Goal: Information Seeking & Learning: Learn about a topic

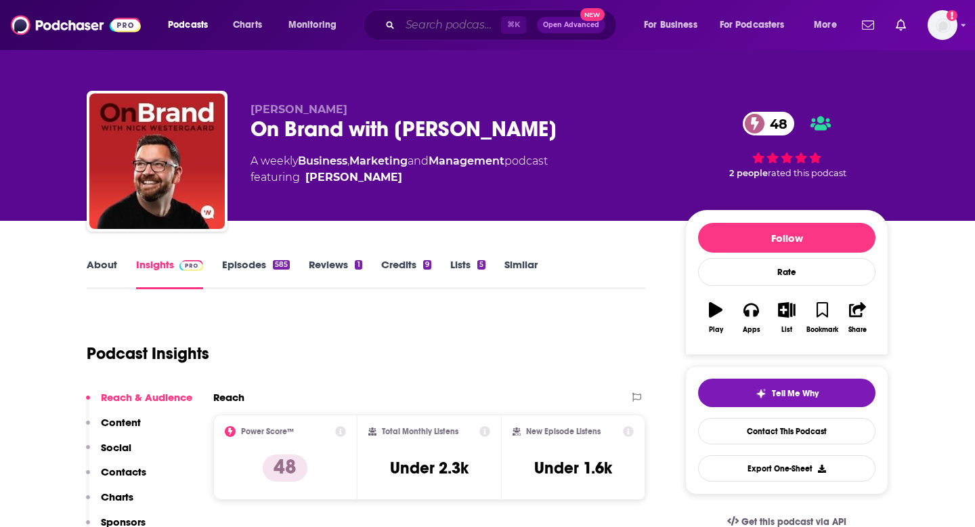
click at [441, 28] on input "Search podcasts, credits, & more..." at bounding box center [450, 25] width 101 height 22
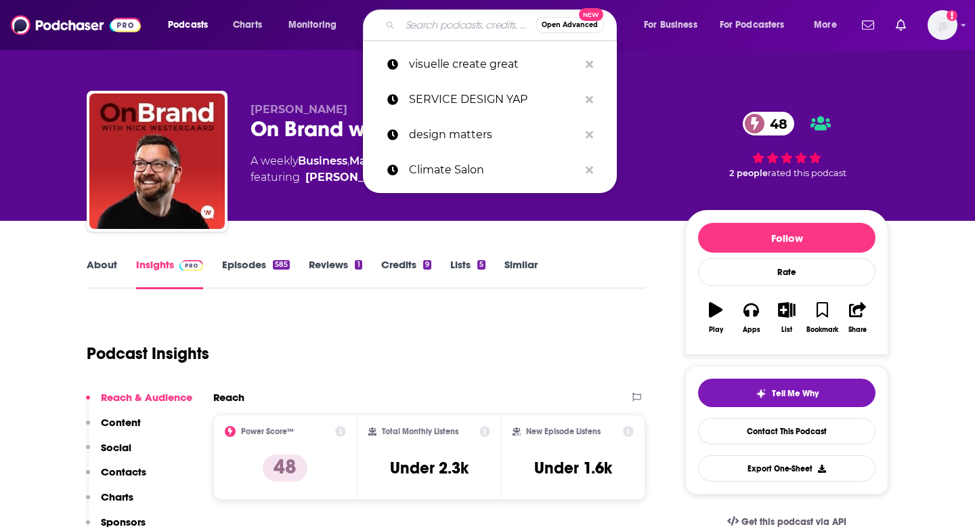
paste input "Climate Salon (Deezen)"
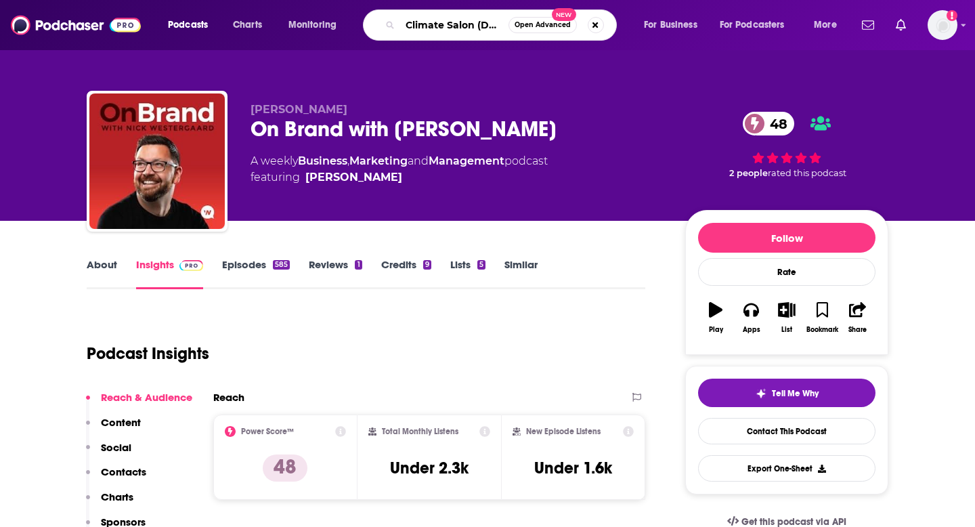
type input "Climate Salon (Deezen)"
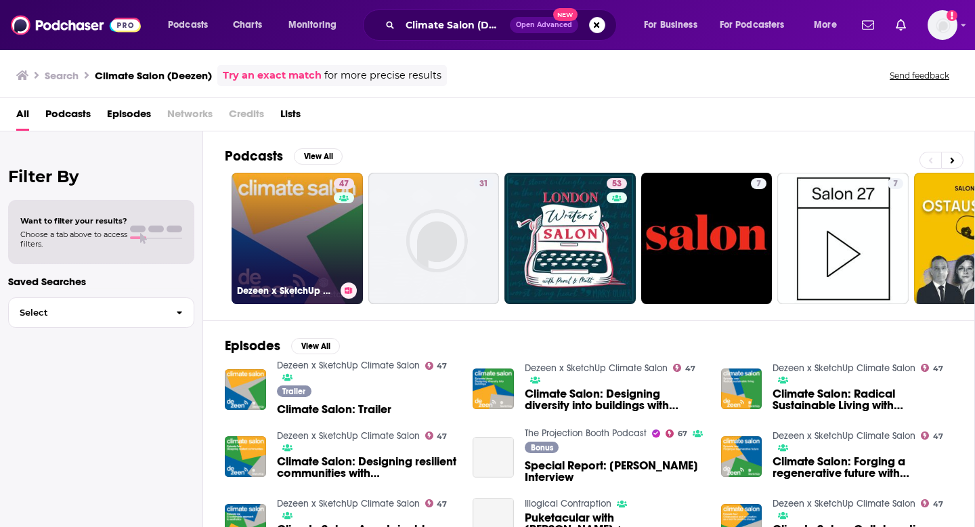
click at [285, 223] on link "47 Dezeen x SketchUp Climate Salon" at bounding box center [297, 238] width 131 height 131
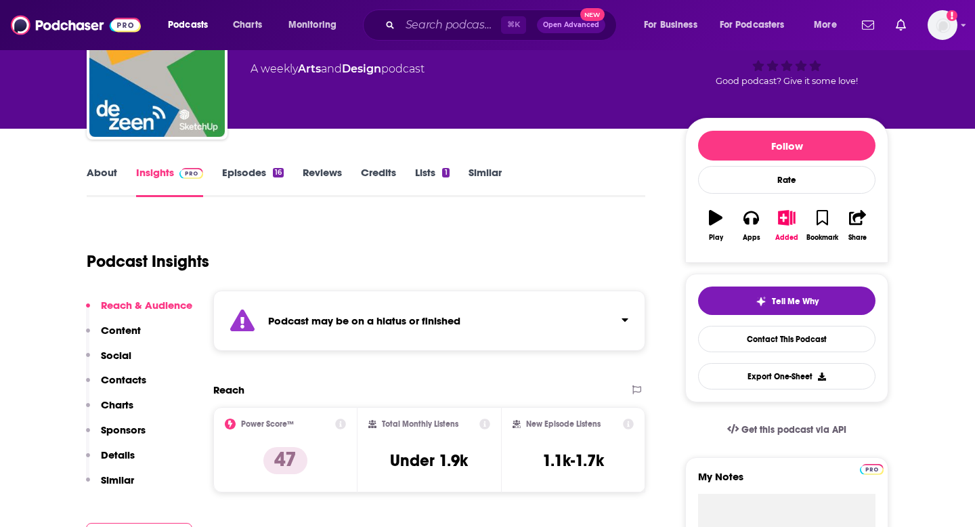
scroll to position [94, 0]
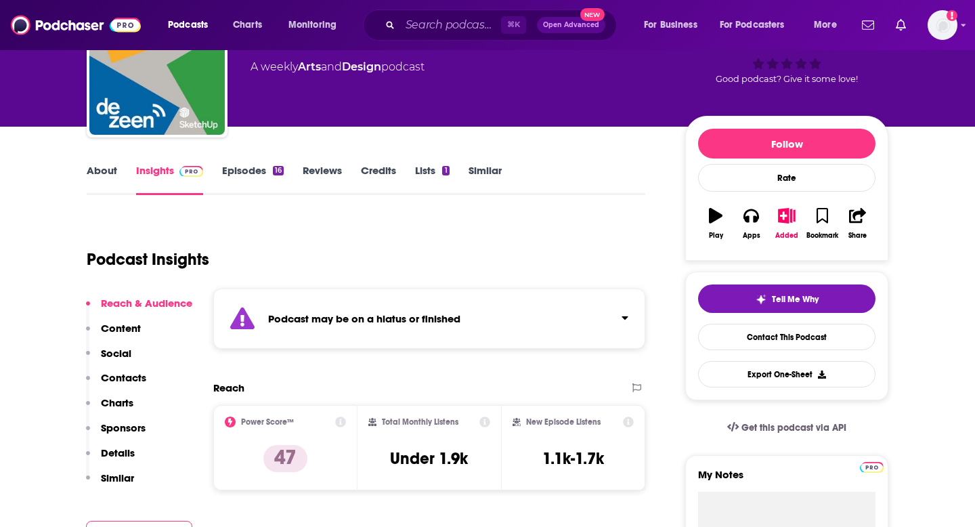
click at [319, 299] on div "Podcast may be on a hiatus or finished" at bounding box center [429, 318] width 432 height 60
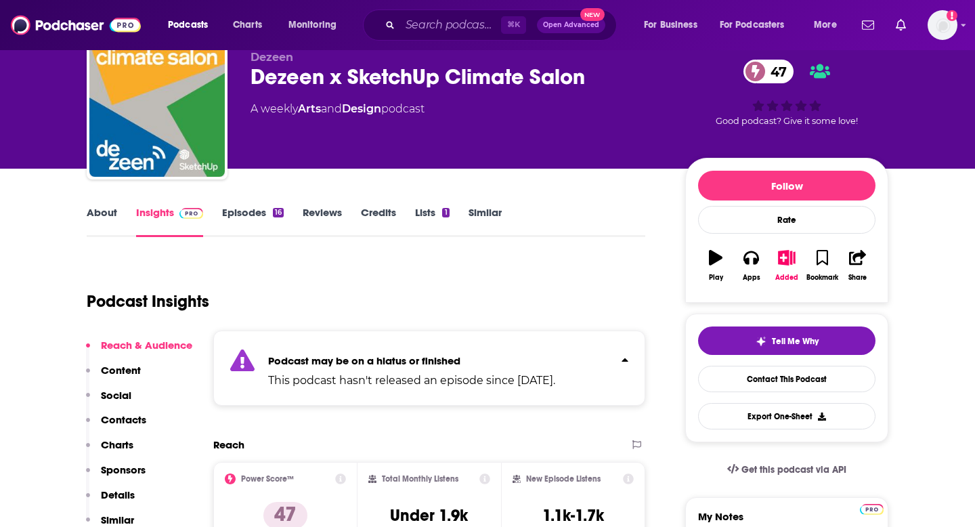
scroll to position [0, 0]
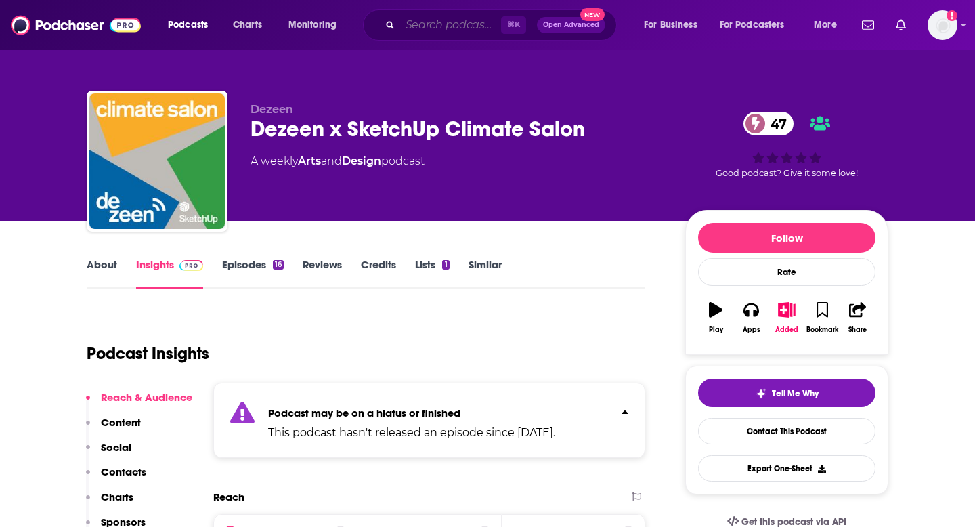
click at [451, 26] on input "Search podcasts, credits, & more..." at bounding box center [450, 25] width 101 height 22
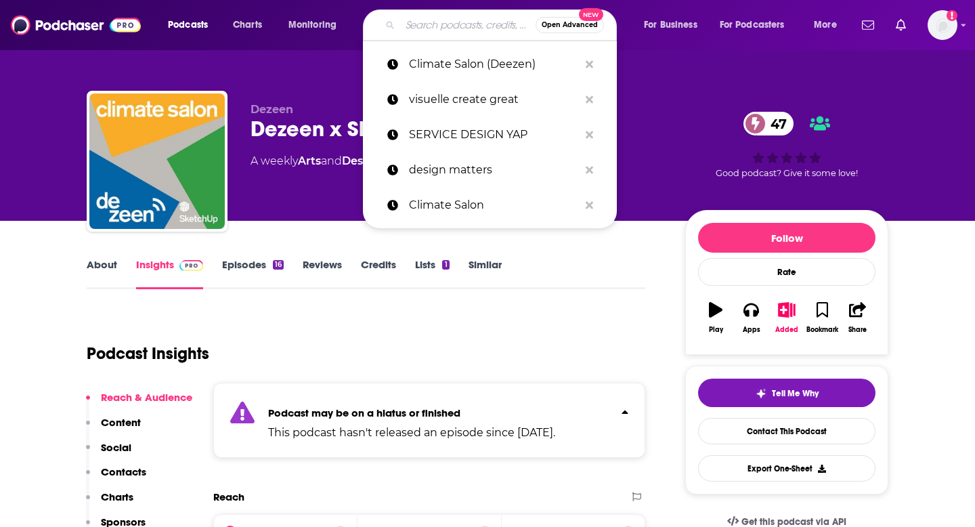
paste input "The Speed of Culture (Adweek)"
type input "The Speed of Culture (Adweek)"
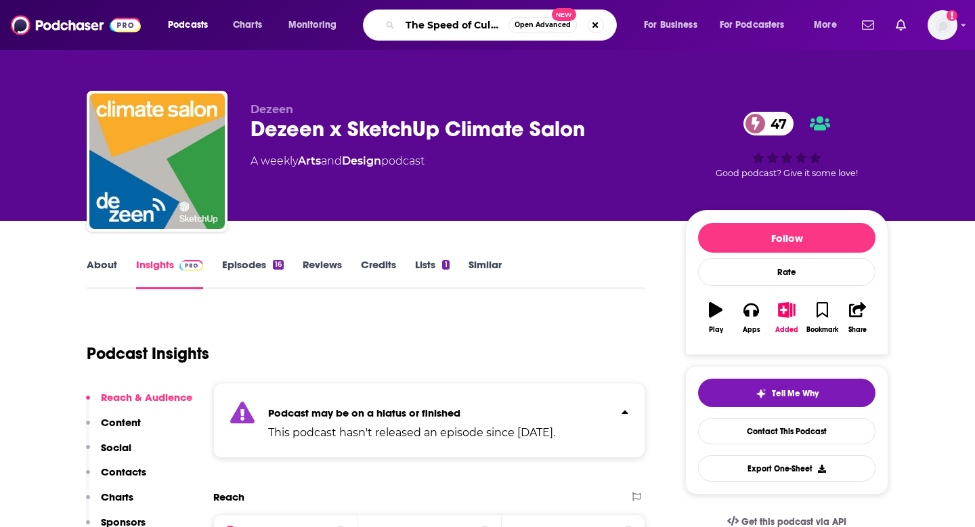
scroll to position [0, 58]
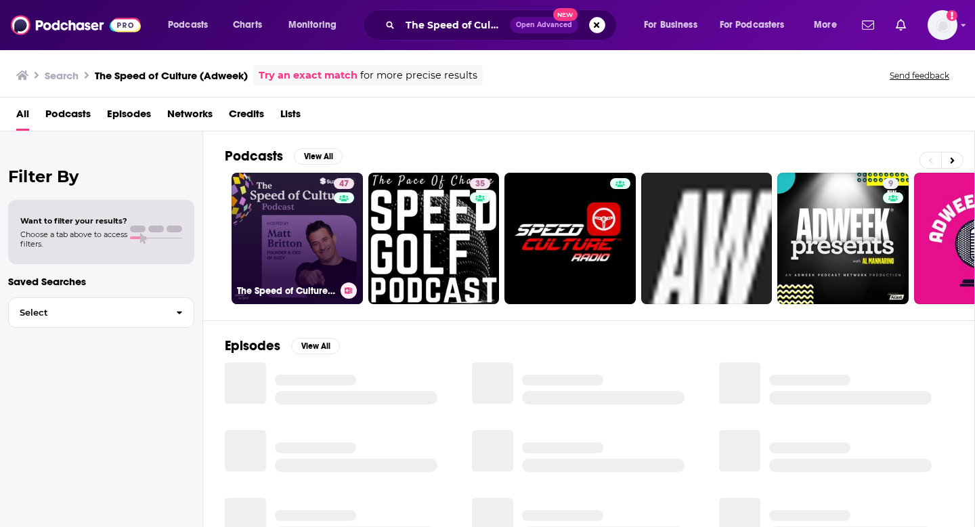
click at [311, 257] on link "47 The Speed of Culture Podcast" at bounding box center [297, 238] width 131 height 131
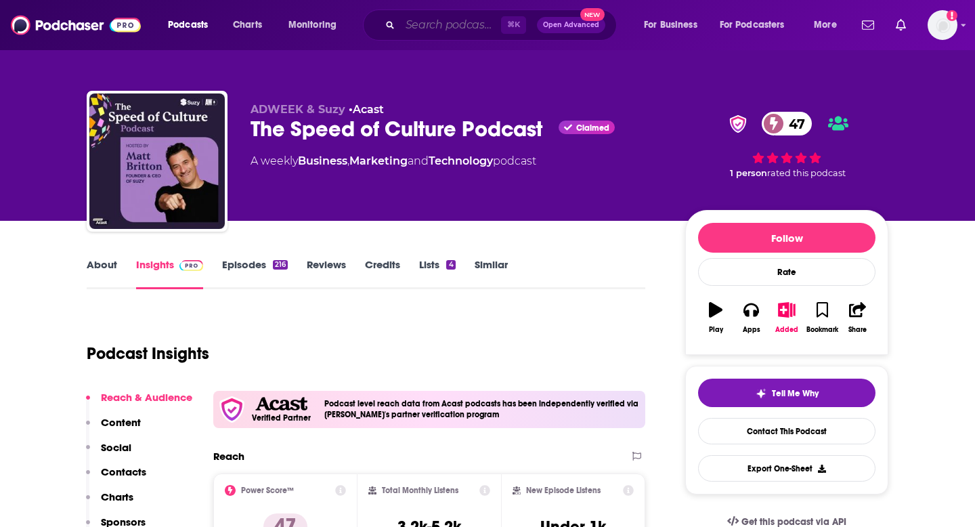
click at [474, 25] on input "Search podcasts, credits, & more..." at bounding box center [450, 25] width 101 height 22
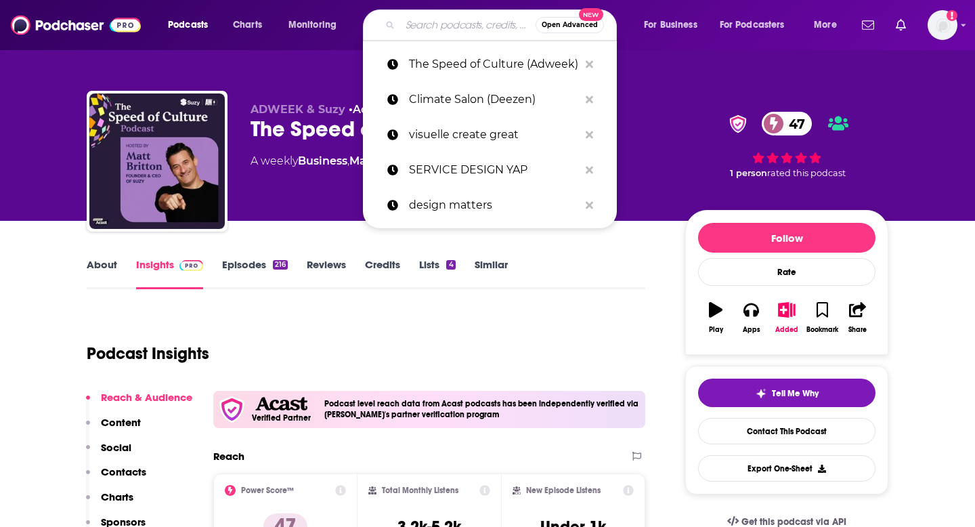
paste input "A Change of Brand"
type input "A Change of Brand"
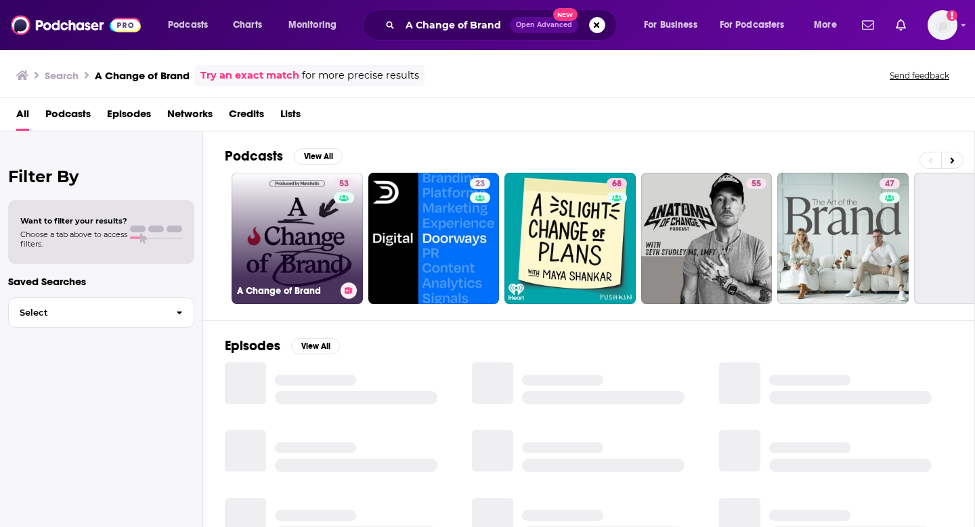
click at [329, 242] on link "53 A Change of Brand" at bounding box center [297, 238] width 131 height 131
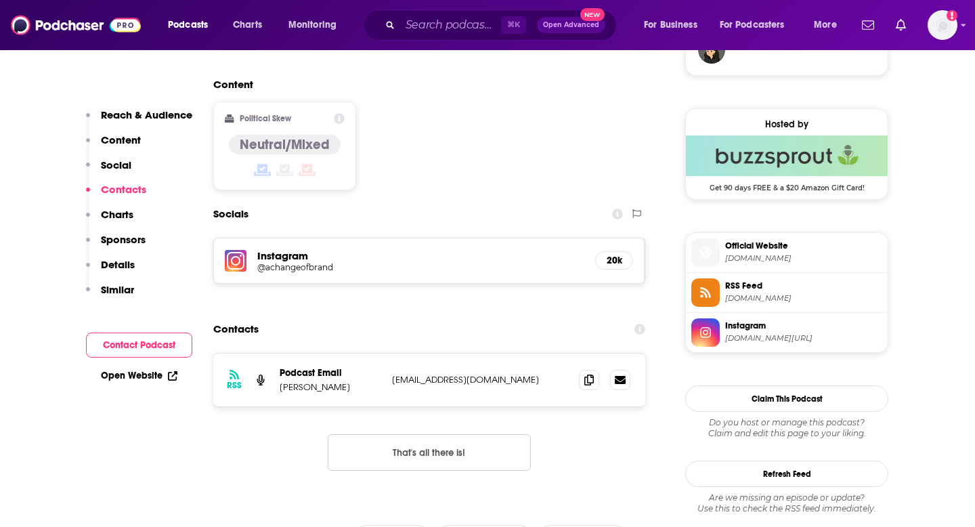
scroll to position [1087, 0]
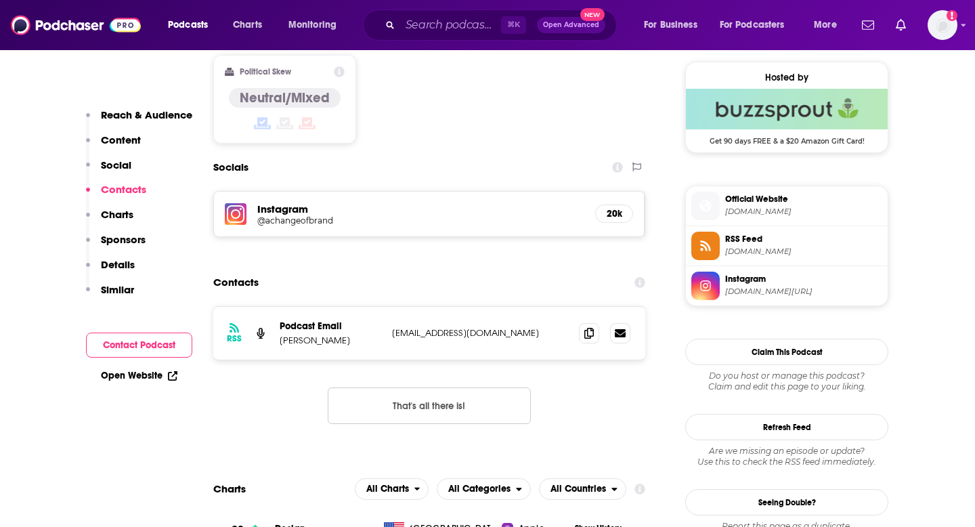
click at [315, 334] on p "[PERSON_NAME]" at bounding box center [331, 340] width 102 height 12
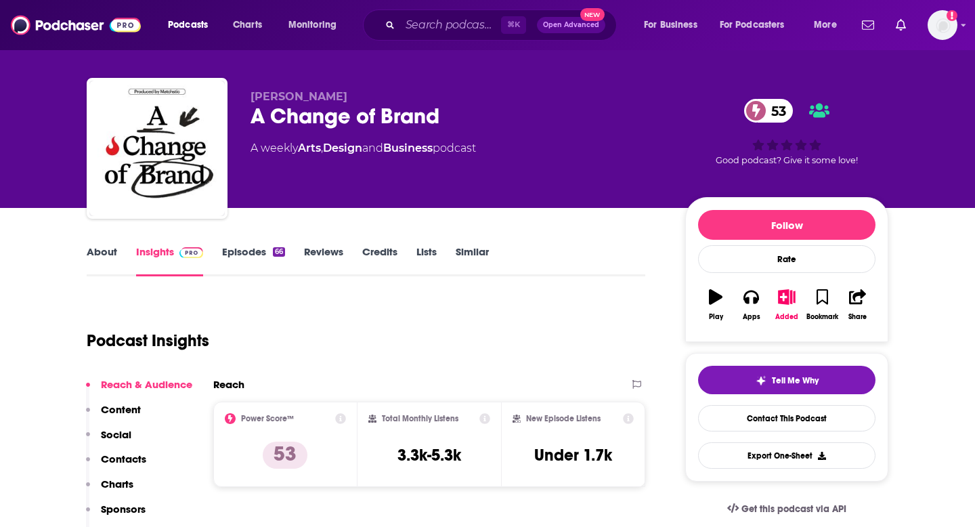
scroll to position [0, 0]
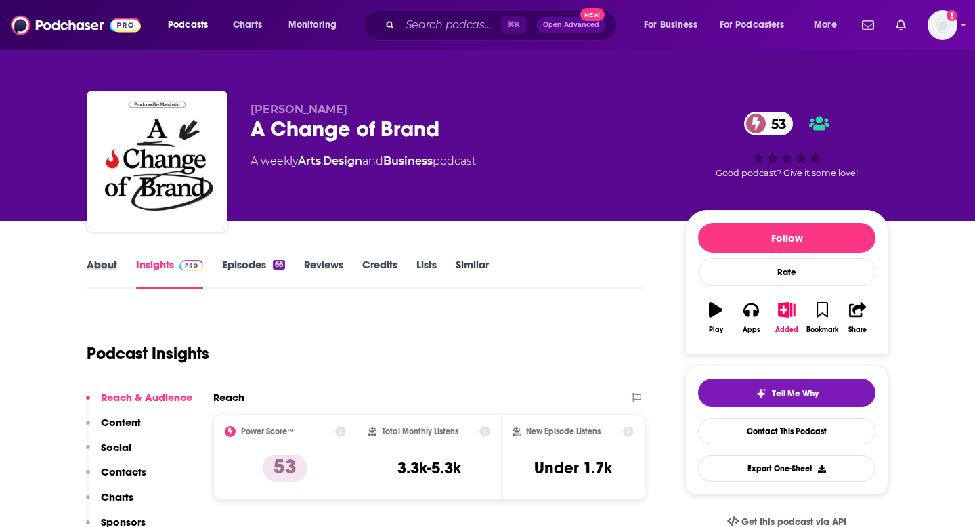
click at [118, 259] on div "About" at bounding box center [111, 273] width 49 height 31
click at [110, 260] on link "About" at bounding box center [102, 273] width 30 height 31
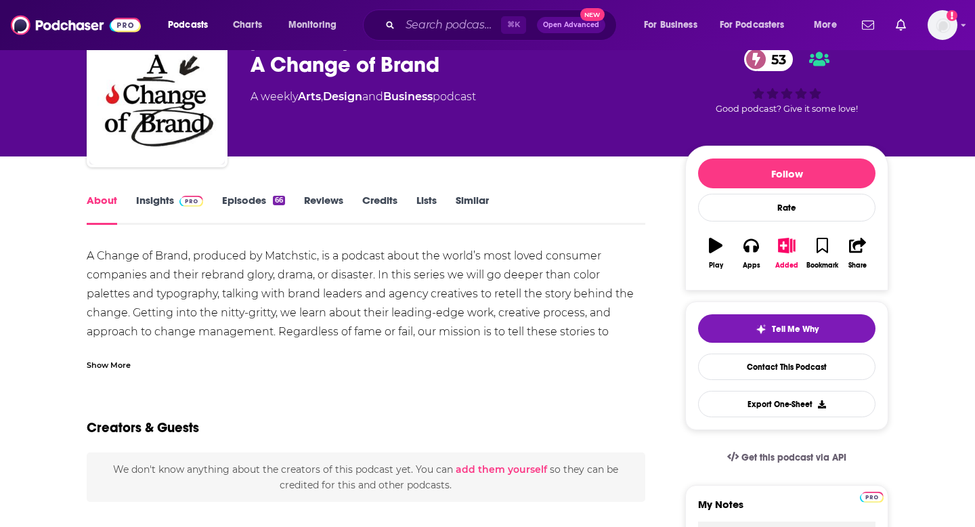
scroll to position [64, 0]
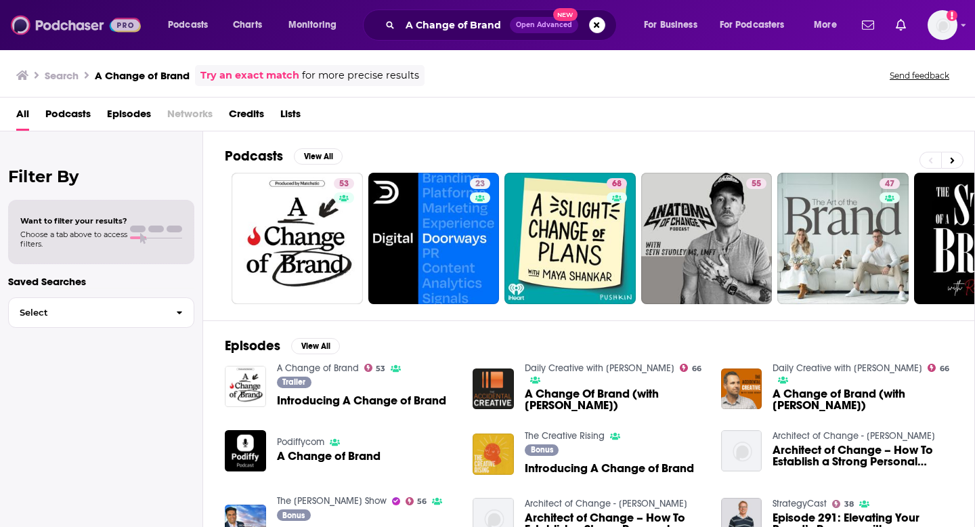
click at [69, 18] on img at bounding box center [76, 25] width 130 height 26
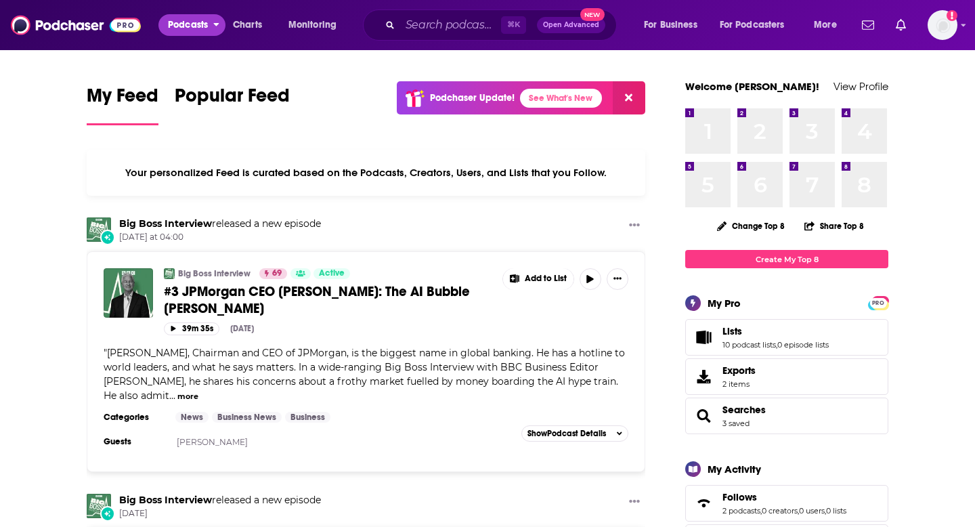
click at [194, 24] on span "Podcasts" at bounding box center [188, 25] width 40 height 19
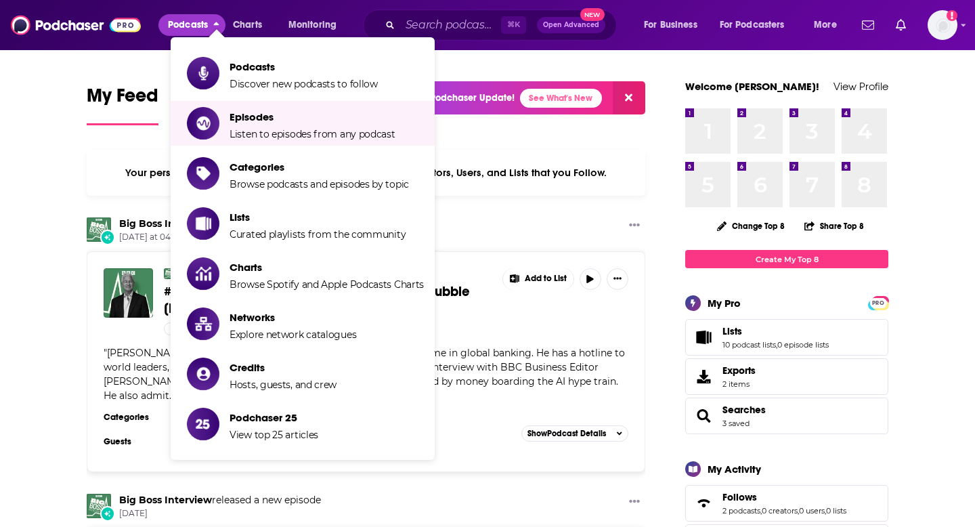
click at [287, 83] on span "Discover new podcasts to follow" at bounding box center [303, 84] width 148 height 12
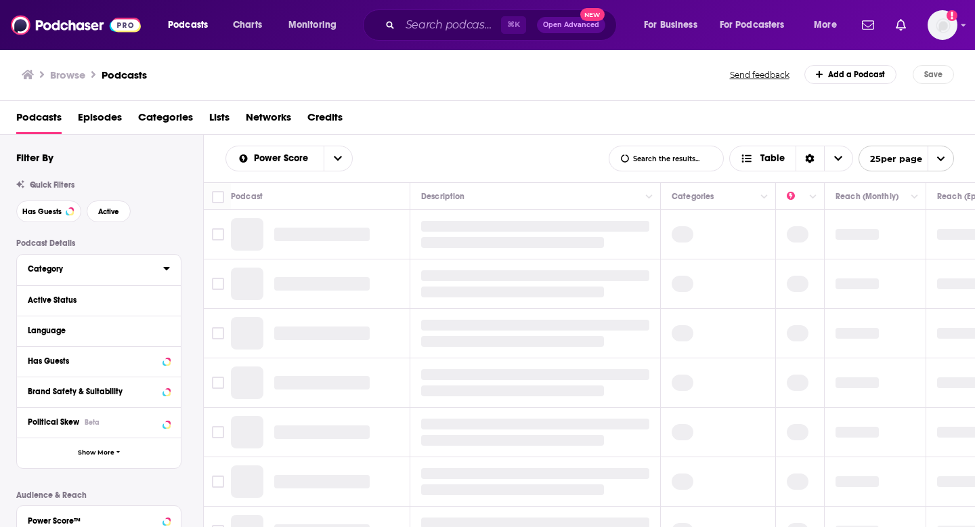
click at [80, 269] on div "Category" at bounding box center [91, 268] width 127 height 9
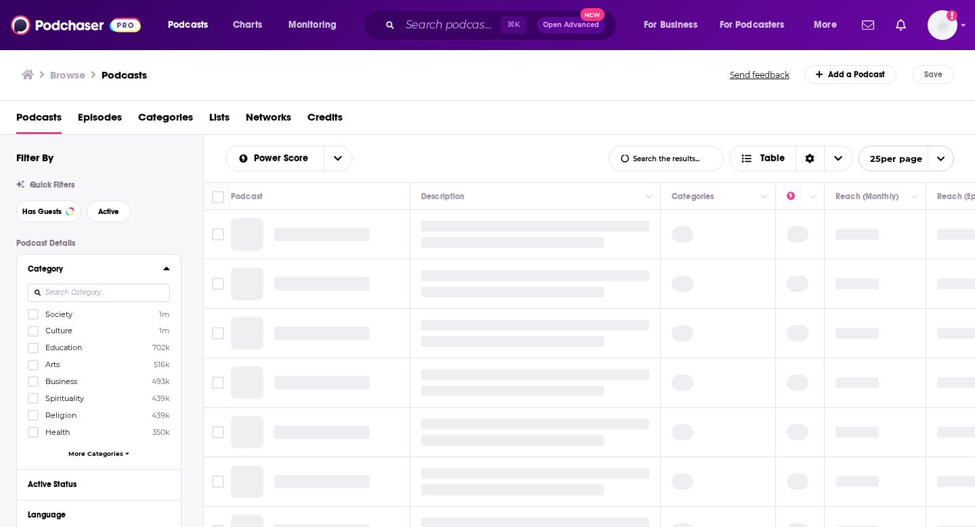
click at [114, 291] on input at bounding box center [99, 293] width 142 height 18
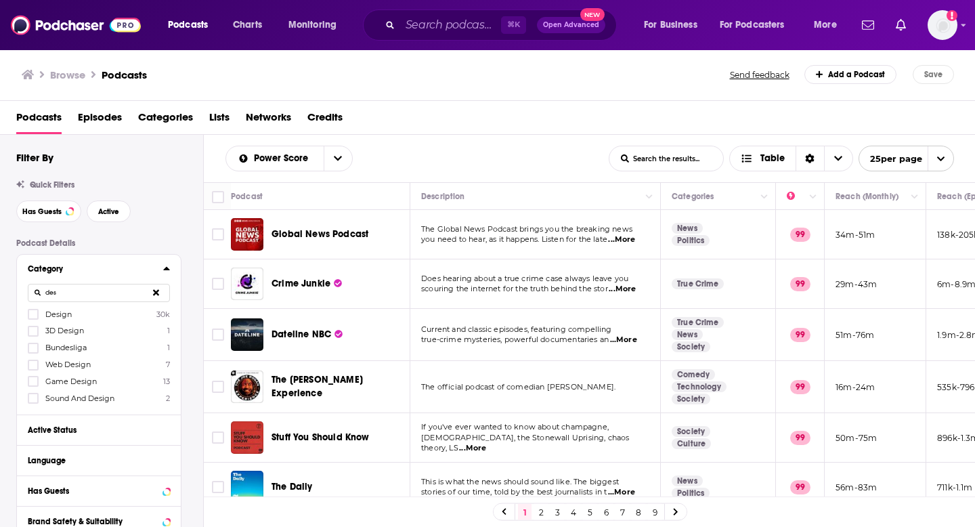
type input "des"
click at [39, 311] on div at bounding box center [35, 314] width 14 height 12
click at [33, 318] on input "multiSelectOption-design-0" at bounding box center [33, 318] width 0 height 0
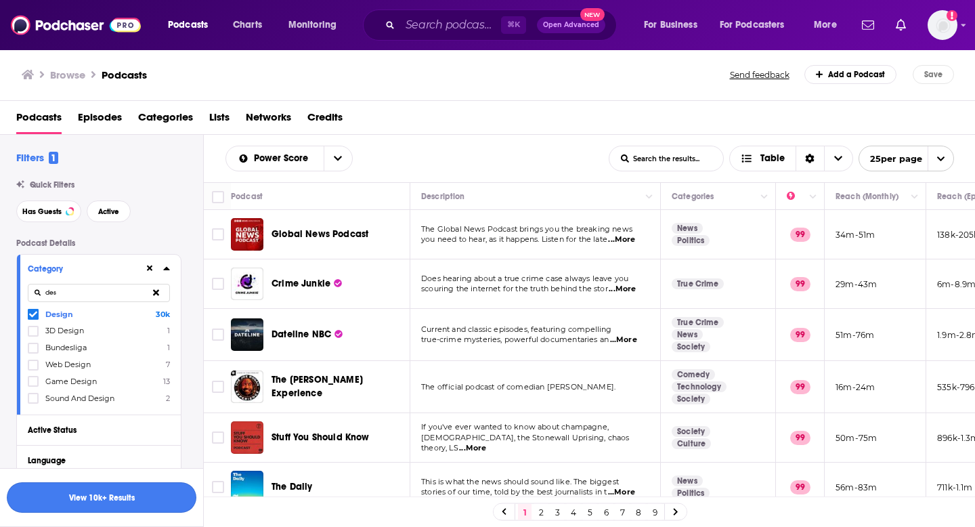
click at [89, 491] on button "View 10k+ Results" at bounding box center [102, 497] width 190 height 30
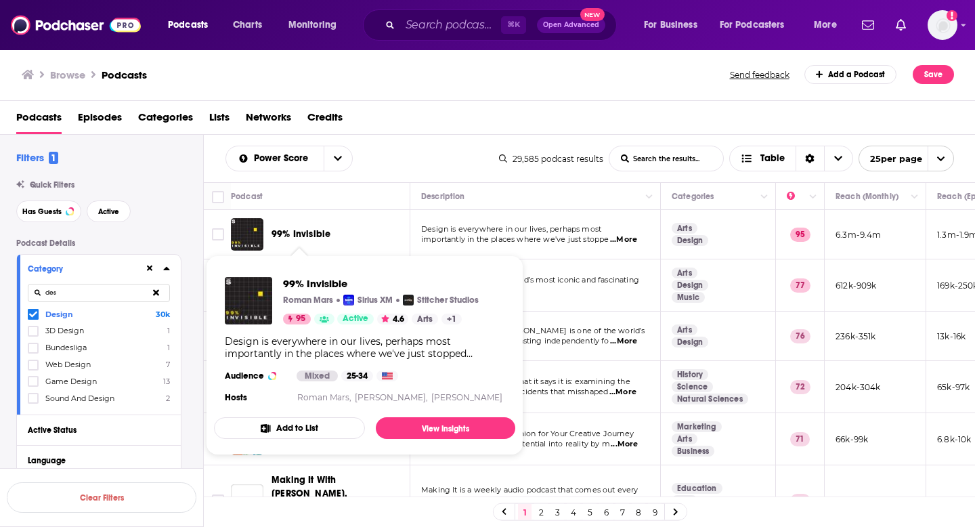
click at [307, 234] on span "99% Invisible" at bounding box center [300, 234] width 59 height 12
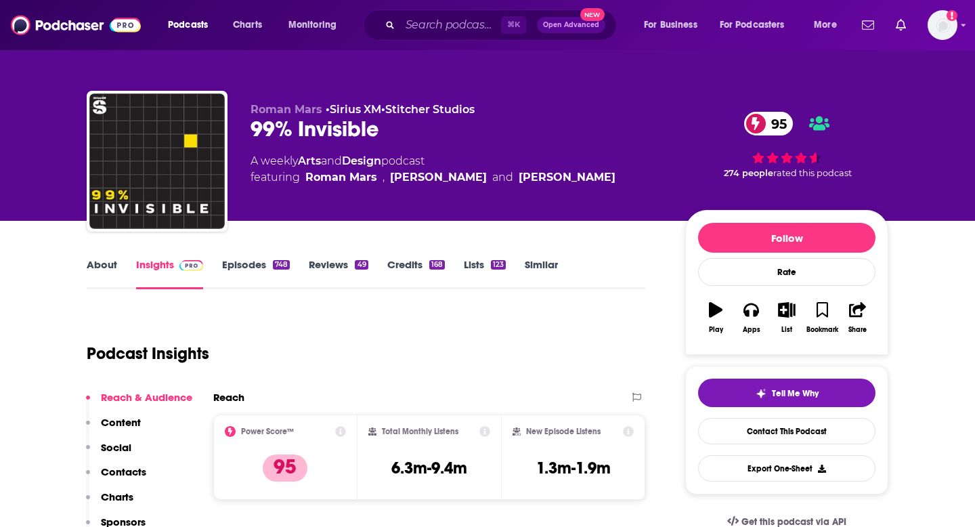
click at [266, 274] on link "Episodes 748" at bounding box center [256, 273] width 68 height 31
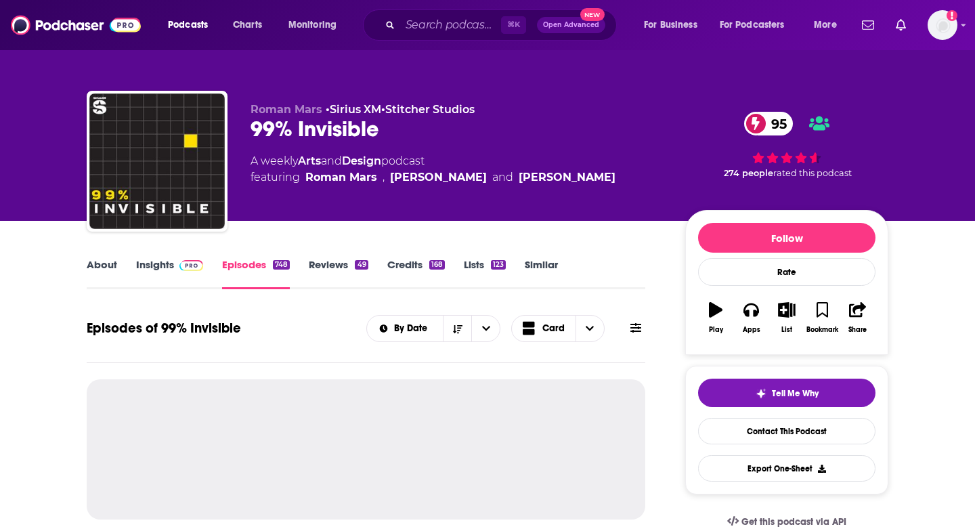
click at [100, 273] on link "About" at bounding box center [102, 273] width 30 height 31
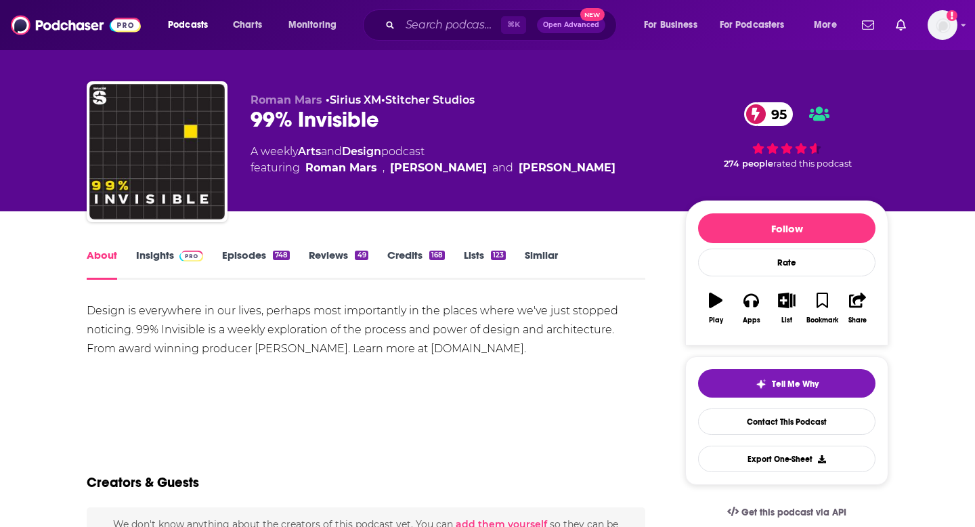
scroll to position [168, 0]
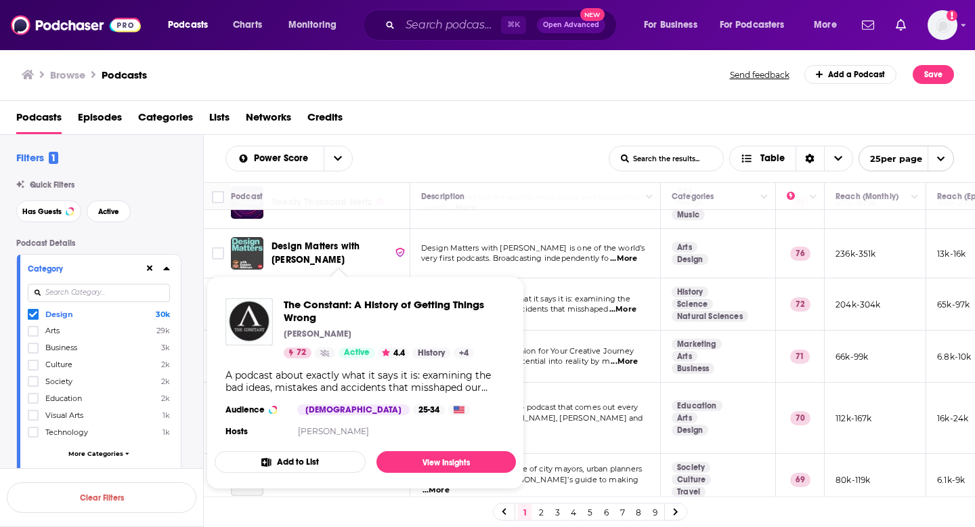
scroll to position [86, 0]
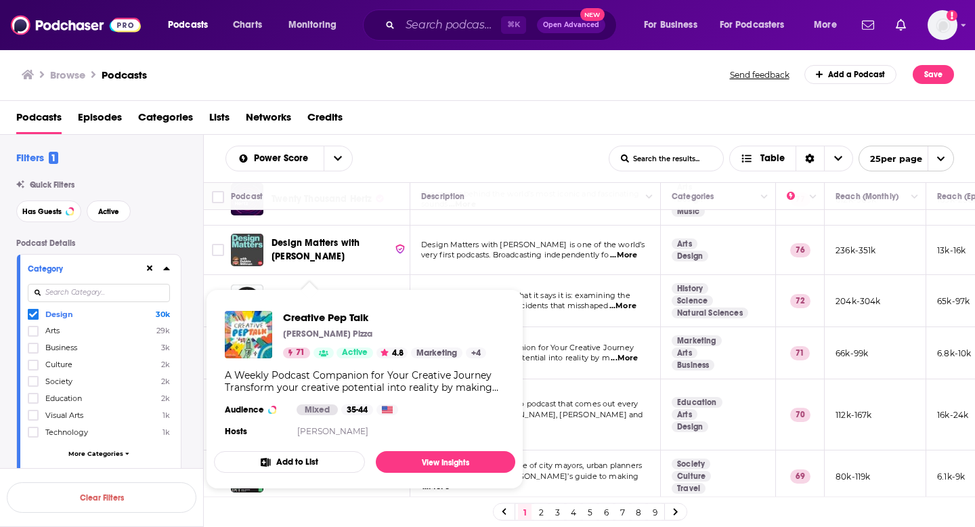
click at [318, 368] on div "Creative Pep Talk [PERSON_NAME] Pizza 71 Active 4.8 Marketing + 4 A Weekly Podc…" at bounding box center [364, 375] width 301 height 151
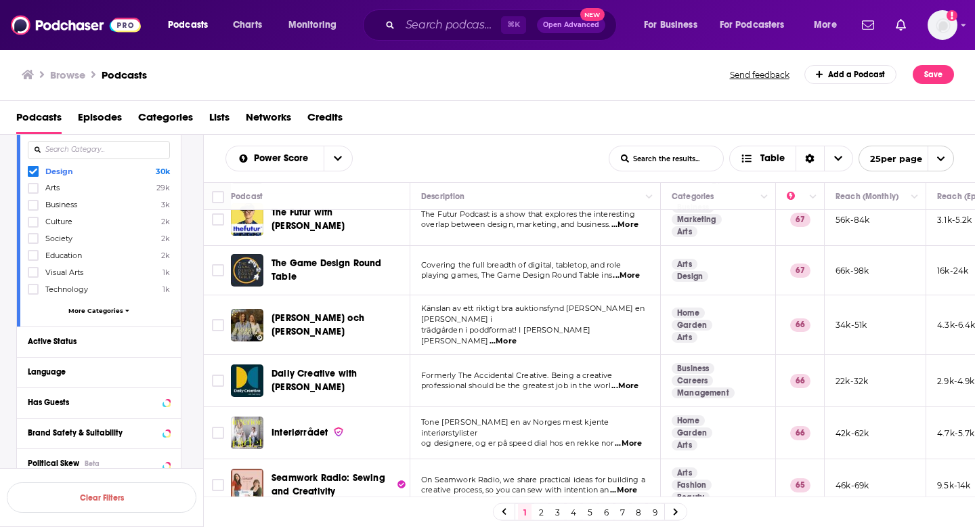
scroll to position [756, 0]
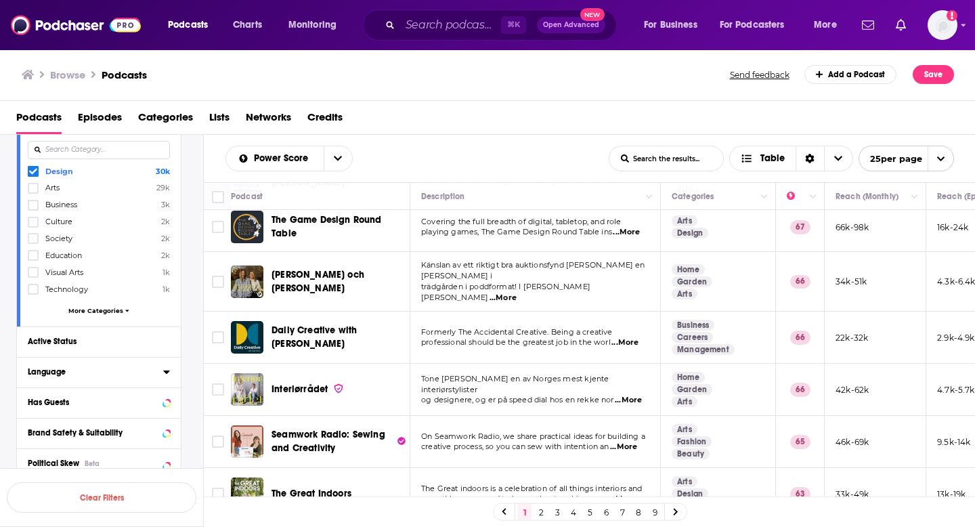
click at [166, 372] on icon at bounding box center [166, 371] width 7 height 11
click at [37, 414] on label at bounding box center [33, 417] width 11 height 11
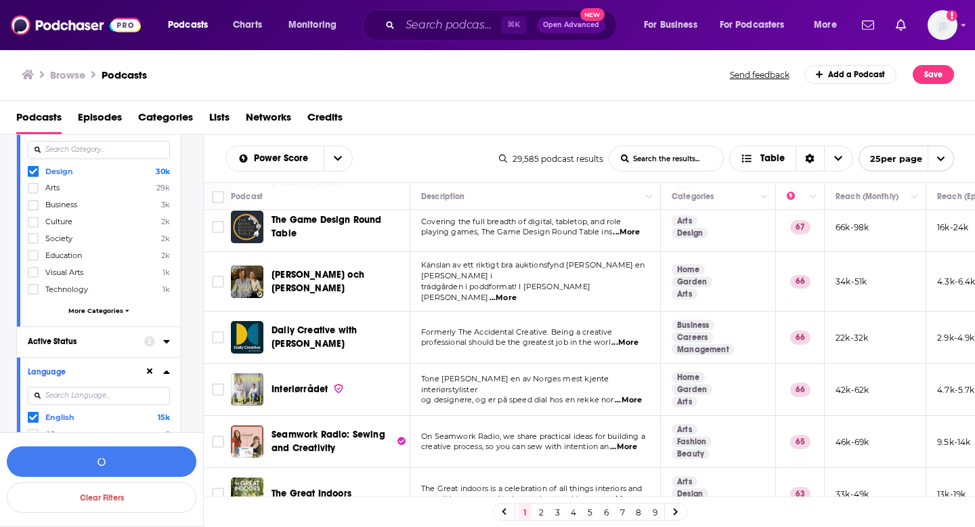
click at [161, 342] on div at bounding box center [157, 340] width 26 height 17
click at [168, 340] on icon at bounding box center [166, 341] width 6 height 3
click at [65, 365] on span "All" at bounding box center [91, 366] width 127 height 18
click at [65, 411] on span "Active" at bounding box center [71, 411] width 72 height 7
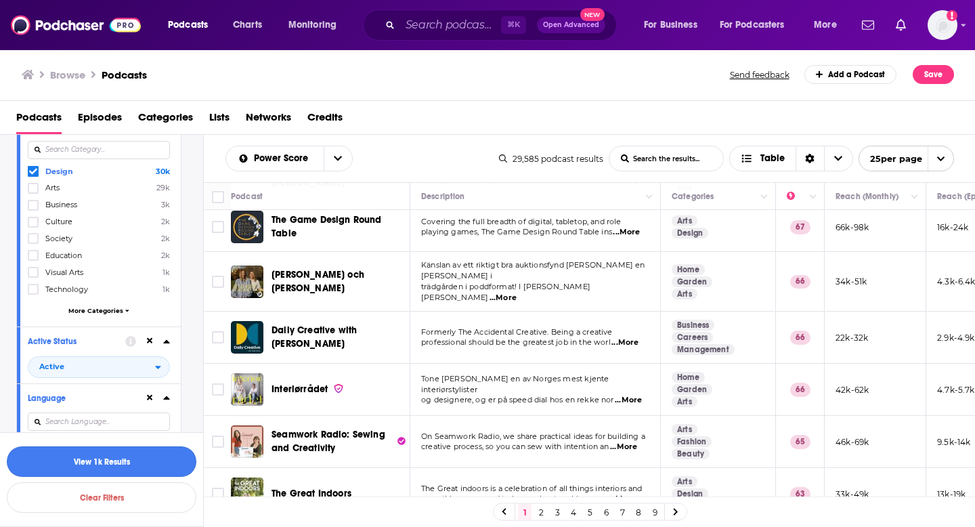
click at [107, 464] on button "View 1k Results" at bounding box center [102, 461] width 190 height 30
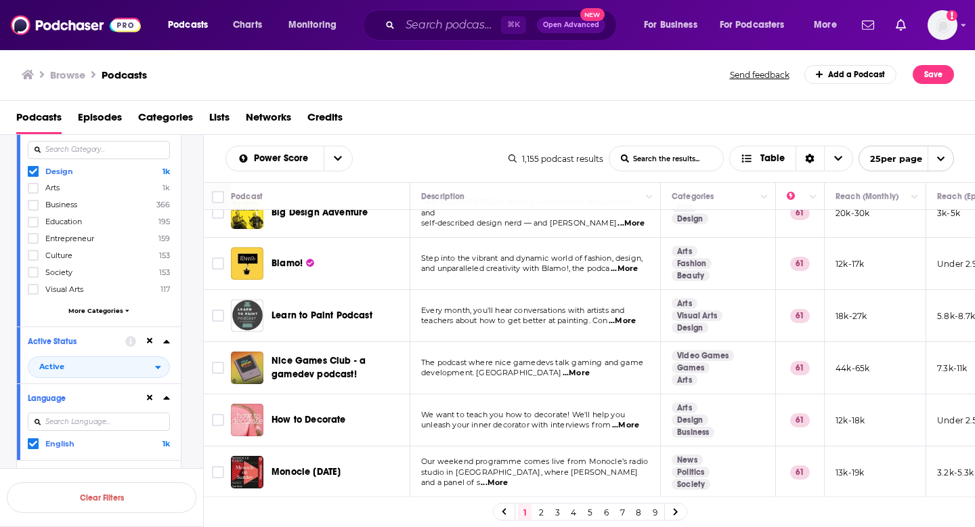
scroll to position [1006, 0]
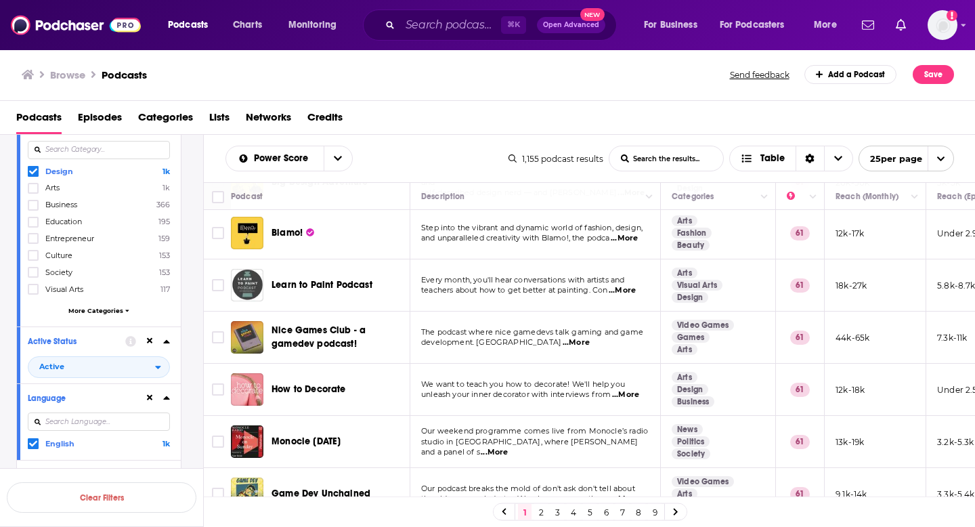
click at [541, 507] on link "2" at bounding box center [541, 512] width 14 height 16
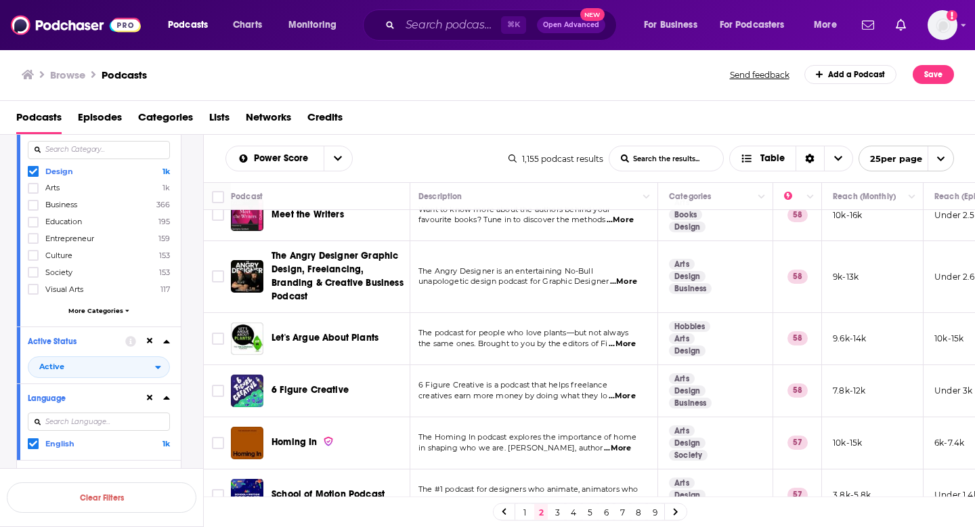
scroll to position [1025, 3]
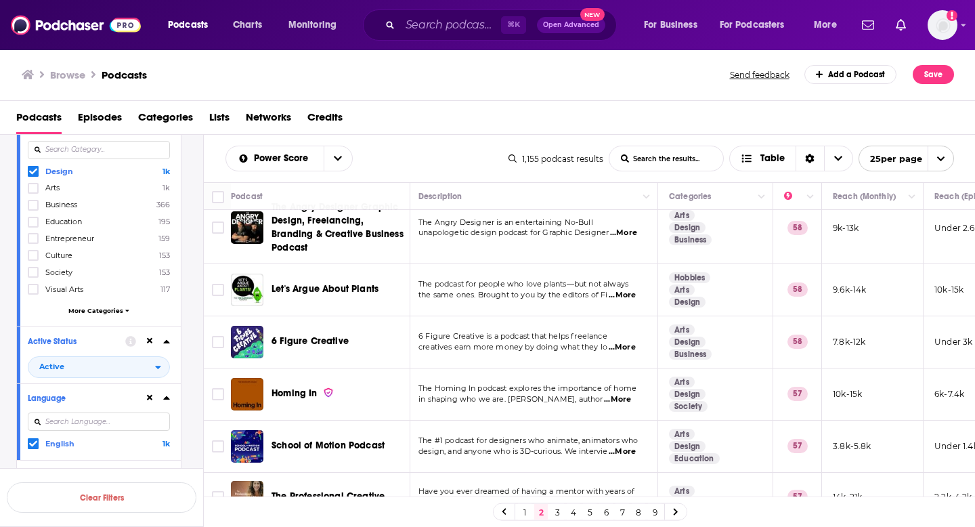
click at [556, 512] on link "3" at bounding box center [557, 512] width 14 height 16
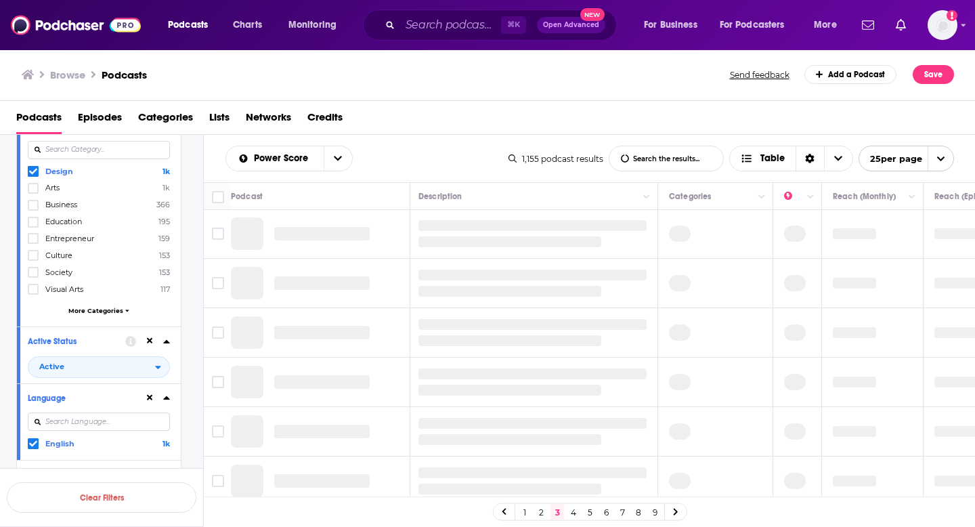
scroll to position [0, 3]
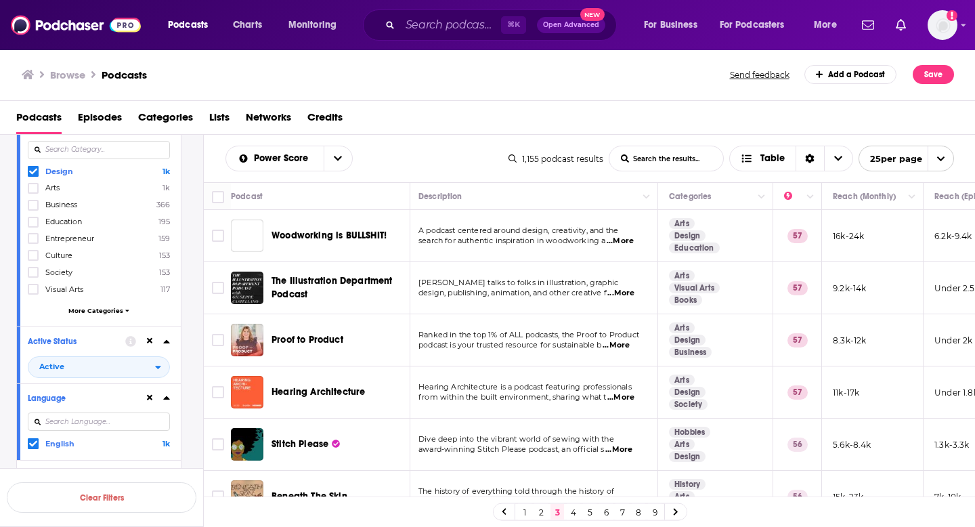
click at [540, 504] on link "2" at bounding box center [541, 512] width 14 height 16
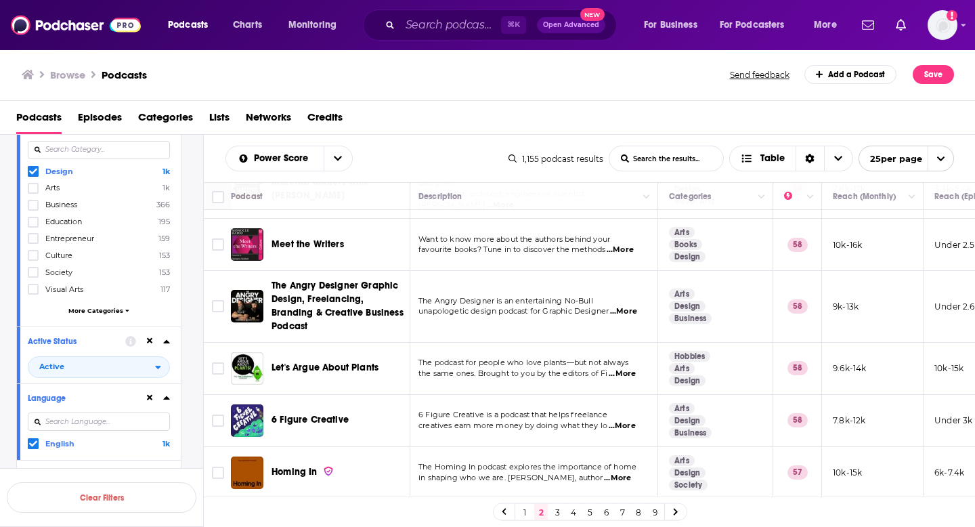
scroll to position [1025, 3]
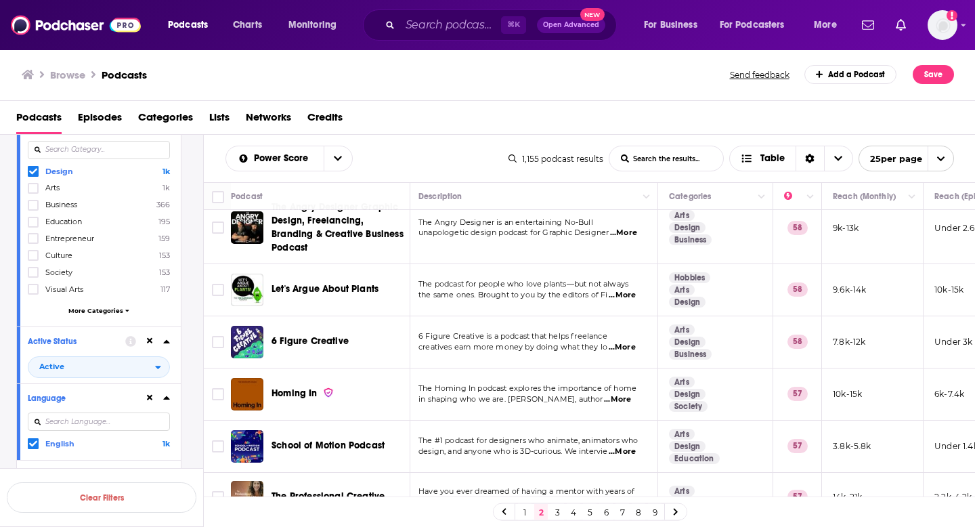
click at [339, 490] on span "The Professional Creative" at bounding box center [327, 496] width 113 height 12
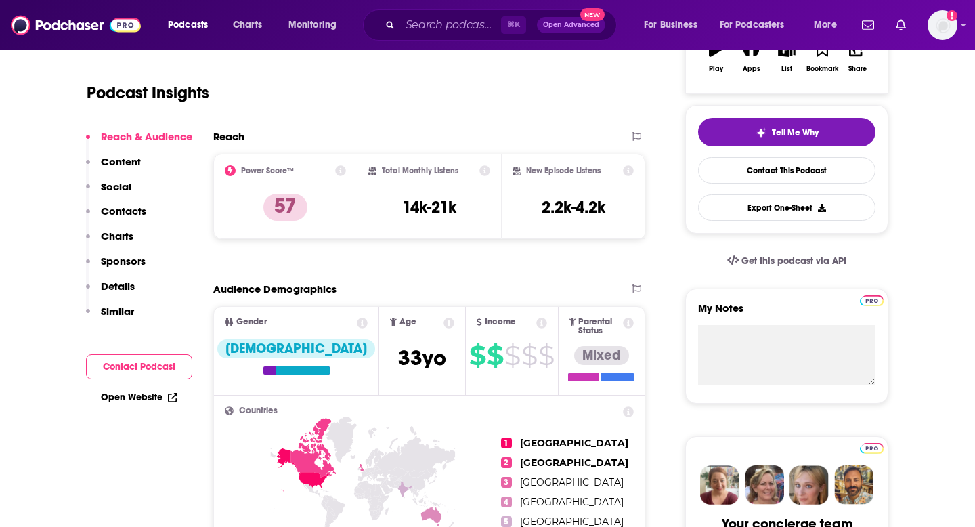
scroll to position [129, 0]
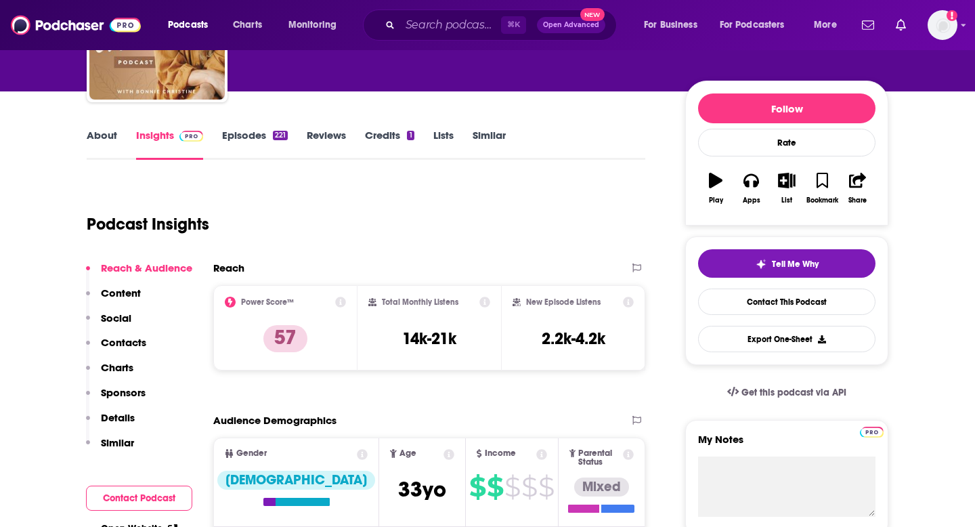
click at [114, 141] on link "About" at bounding box center [102, 144] width 30 height 31
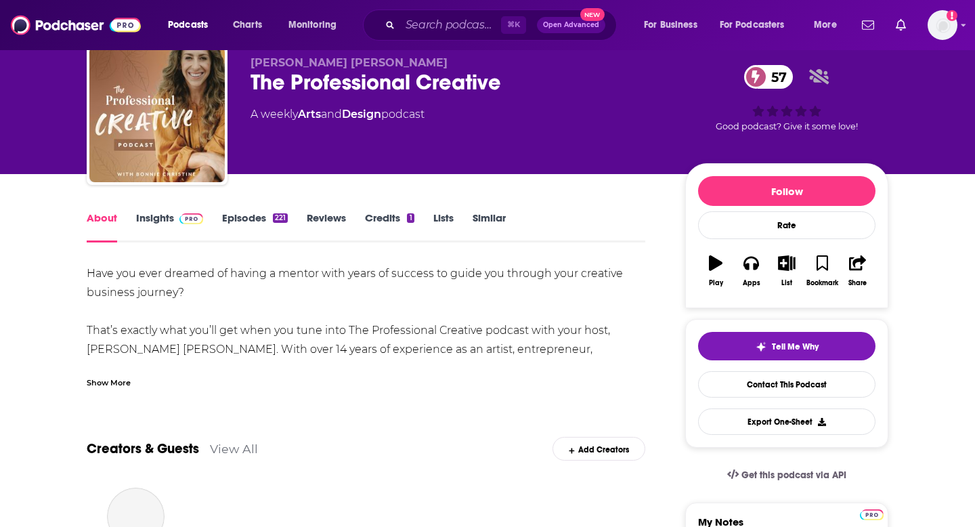
scroll to position [50, 0]
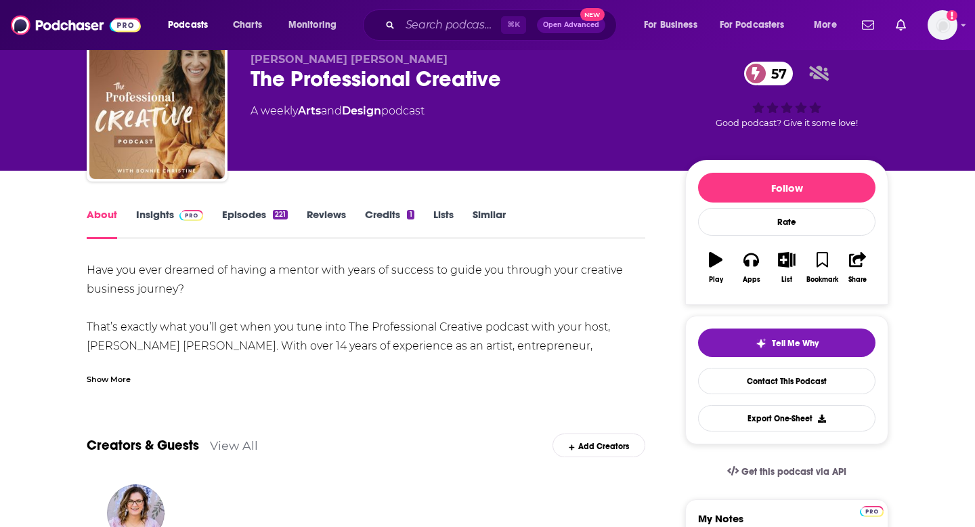
click at [117, 379] on div "Show More" at bounding box center [109, 378] width 44 height 13
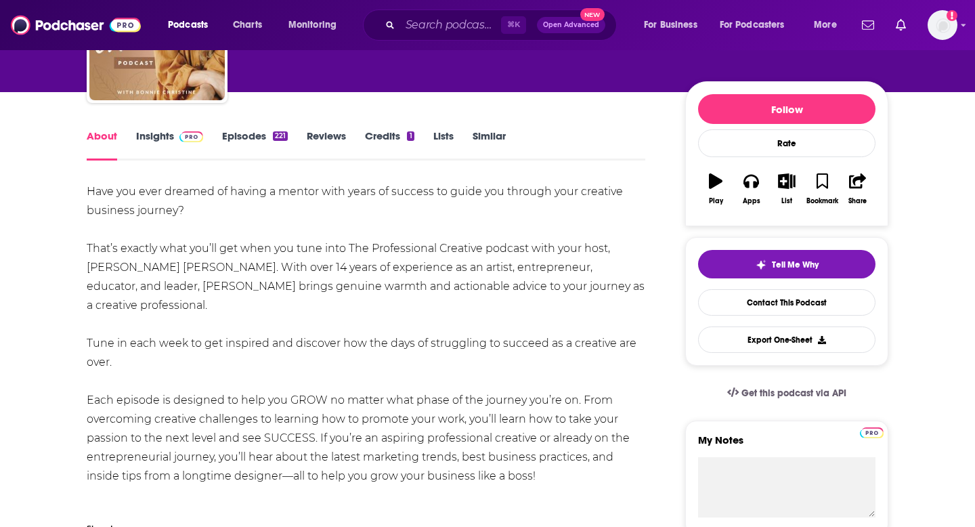
scroll to position [318, 0]
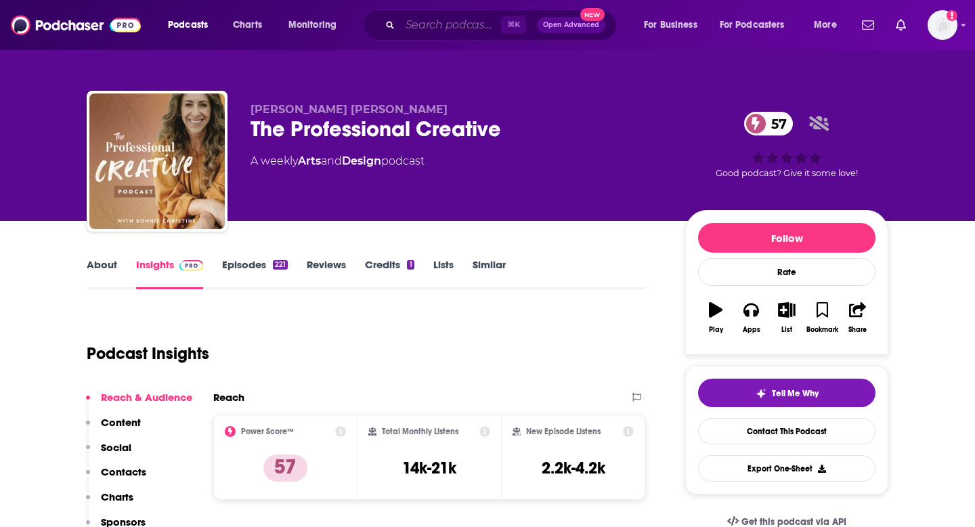
click at [439, 30] on input "Search podcasts, credits, & more..." at bounding box center [450, 25] width 101 height 22
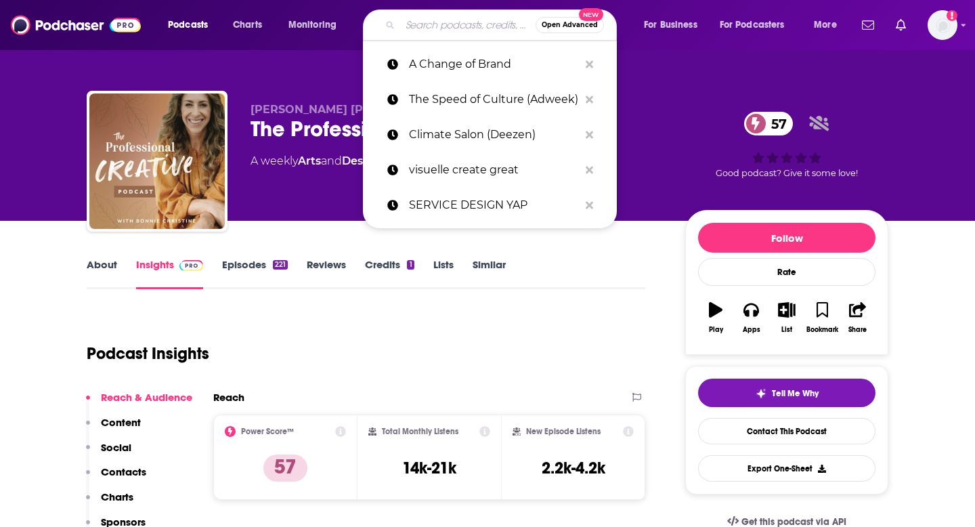
paste input "Fearless [DEMOGRAPHIC_DATA] podcast"
type input "Fearless [DEMOGRAPHIC_DATA] podcast"
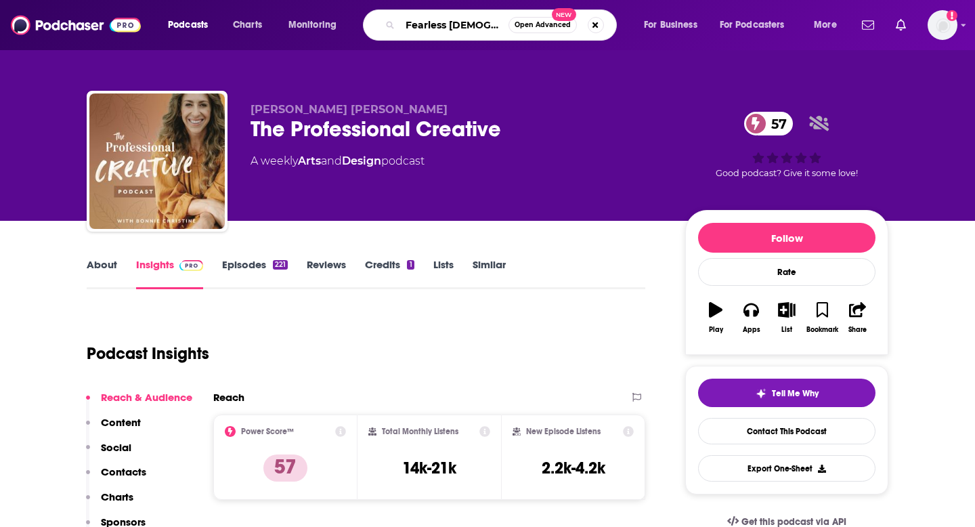
scroll to position [0, 31]
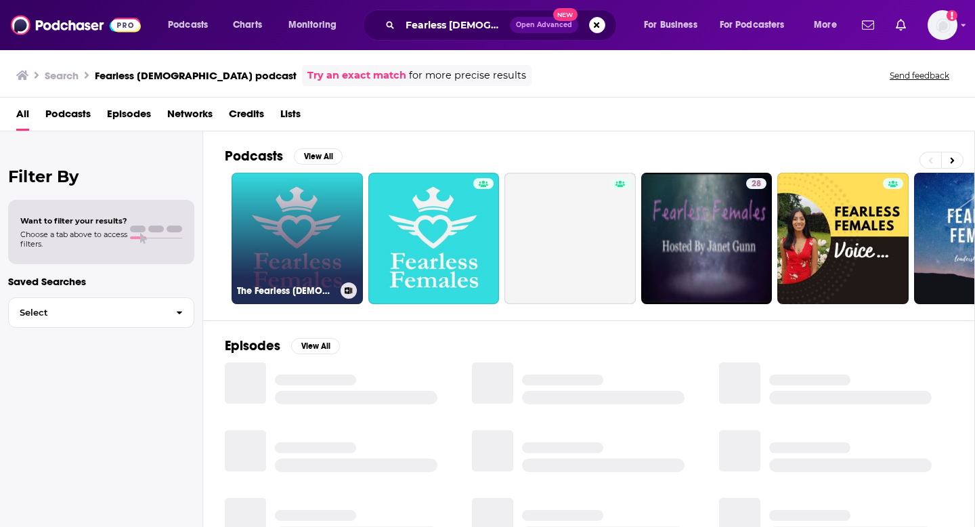
click at [307, 252] on link "The Fearless [DEMOGRAPHIC_DATA] Podcast" at bounding box center [297, 238] width 131 height 131
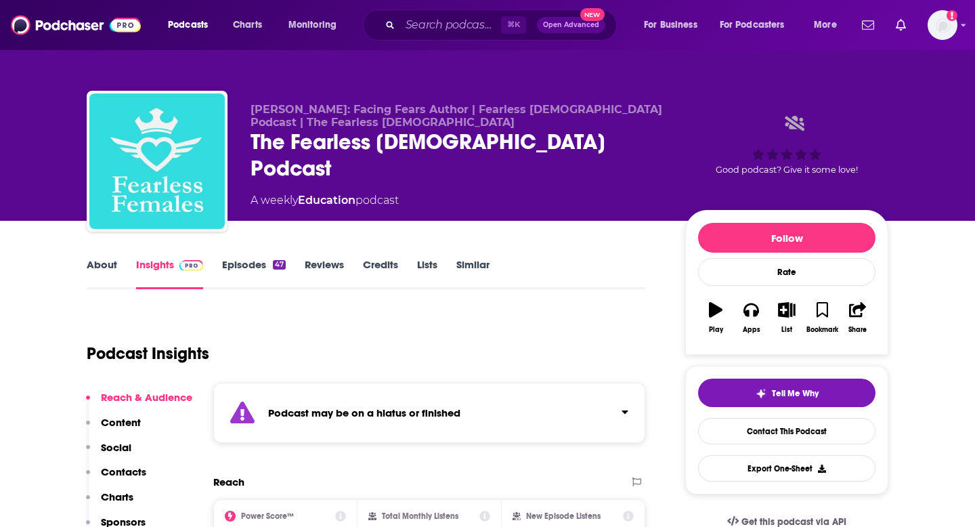
click at [296, 439] on div "Podcast may be on a hiatus or finished" at bounding box center [429, 412] width 432 height 60
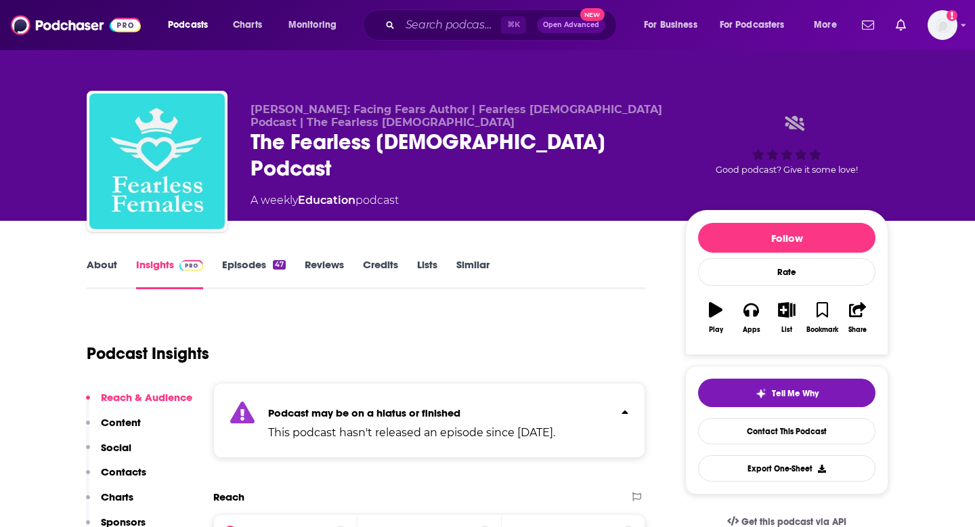
click at [98, 265] on link "About" at bounding box center [102, 273] width 30 height 31
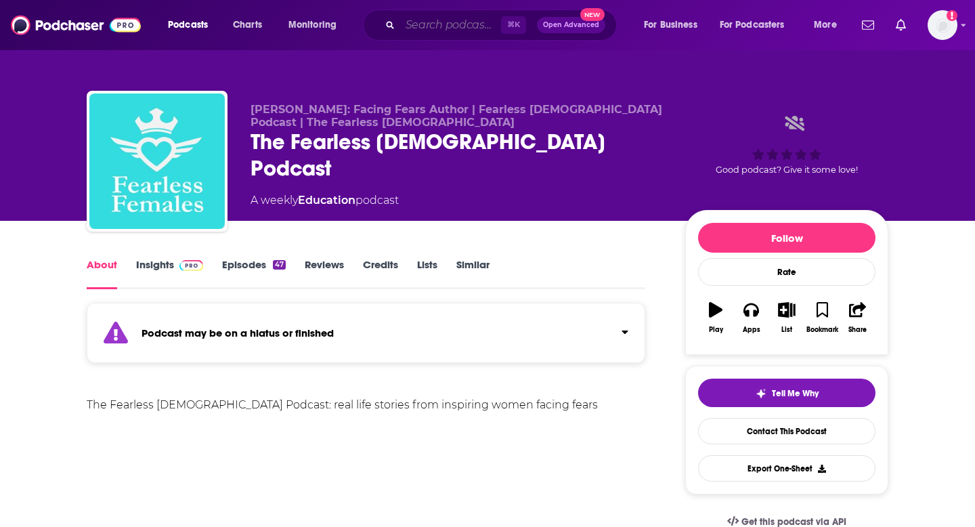
click at [443, 23] on input "Search podcasts, credits, & more..." at bounding box center [450, 25] width 101 height 22
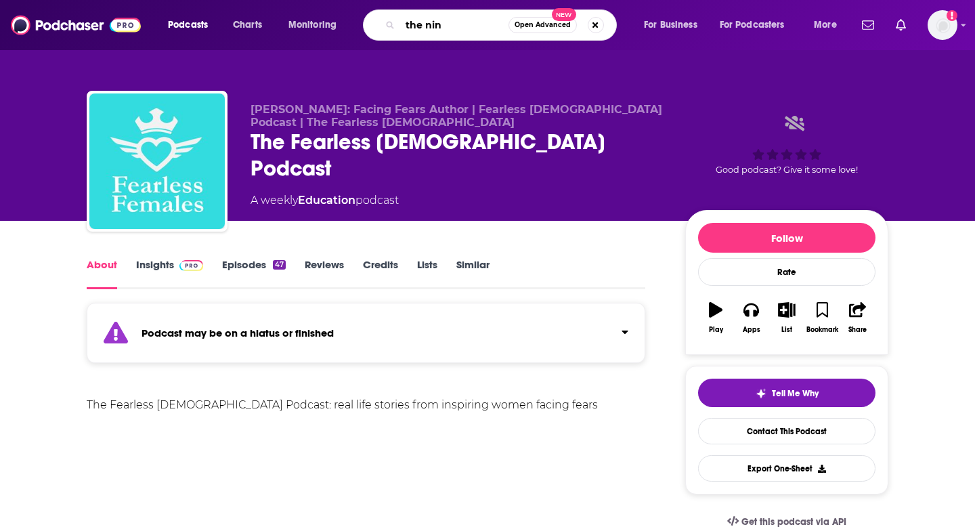
type input "the nine"
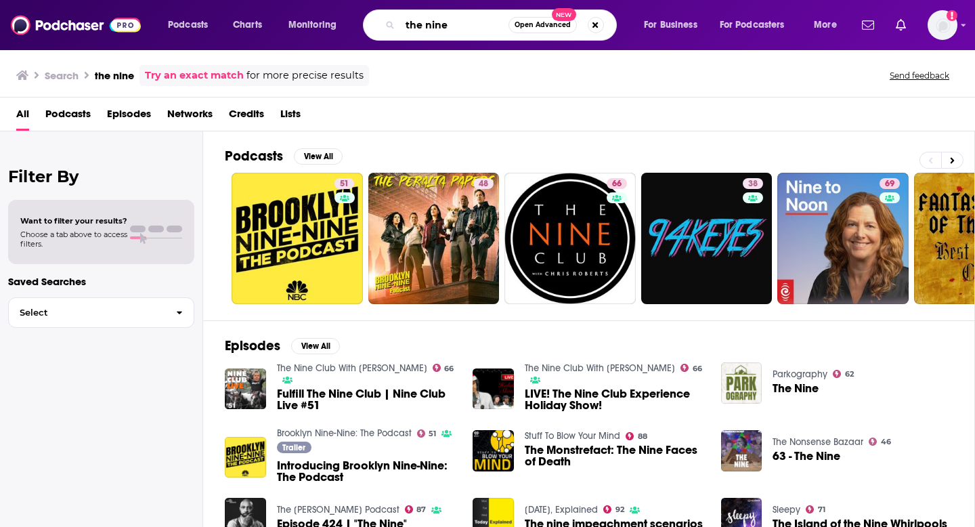
click at [438, 28] on input "the nine" at bounding box center [454, 25] width 108 height 22
drag, startPoint x: 456, startPoint y: 23, endPoint x: 372, endPoint y: 21, distance: 84.0
click at [372, 22] on div "the nine Open Advanced New" at bounding box center [490, 24] width 254 height 31
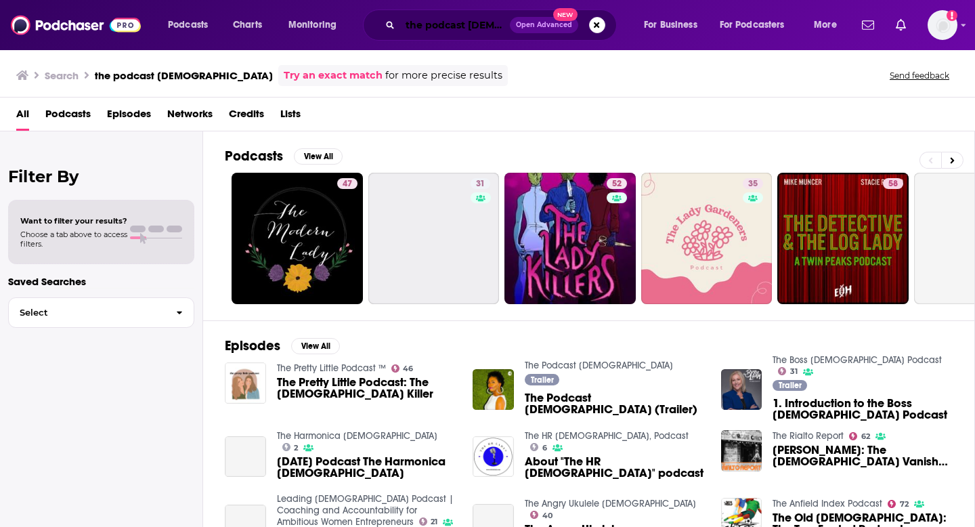
click at [433, 24] on input "the podcast [DEMOGRAPHIC_DATA]" at bounding box center [455, 25] width 110 height 22
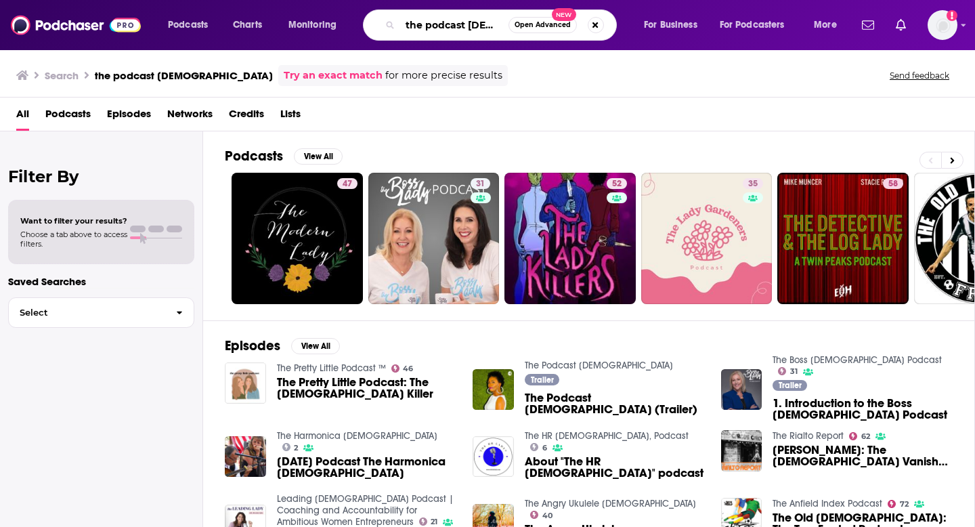
drag, startPoint x: 486, startPoint y: 26, endPoint x: 414, endPoint y: 22, distance: 72.6
click at [414, 24] on input "the podcast [DEMOGRAPHIC_DATA]" at bounding box center [454, 25] width 108 height 22
type input "t"
type input "places she shapes"
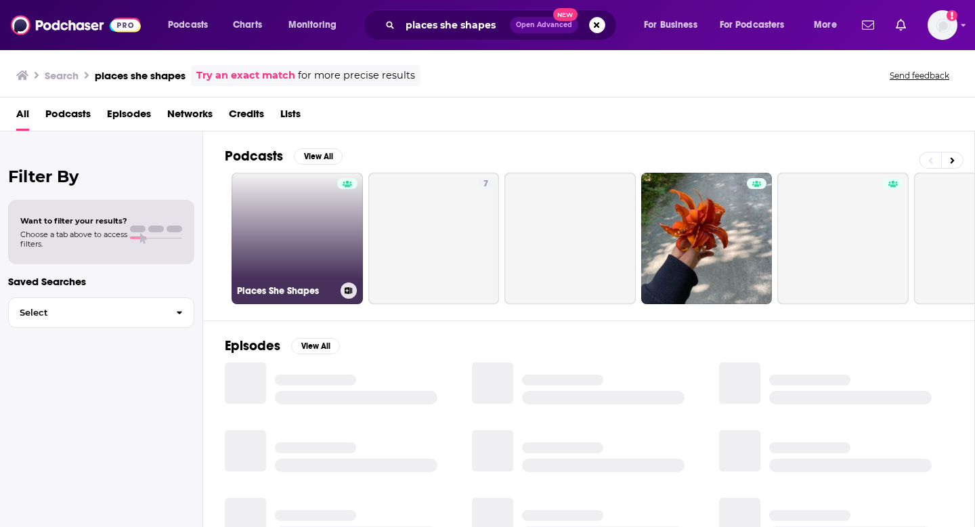
click at [330, 244] on link "Places She Shapes" at bounding box center [297, 238] width 131 height 131
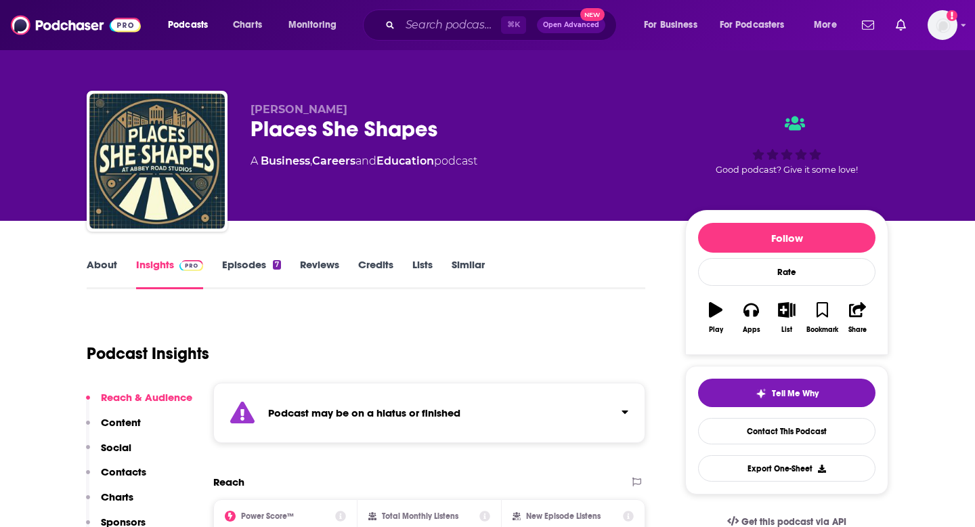
click at [318, 367] on div "Podcast Insights" at bounding box center [361, 345] width 548 height 69
click at [318, 414] on strong "Podcast may be on a hiatus or finished" at bounding box center [364, 412] width 192 height 13
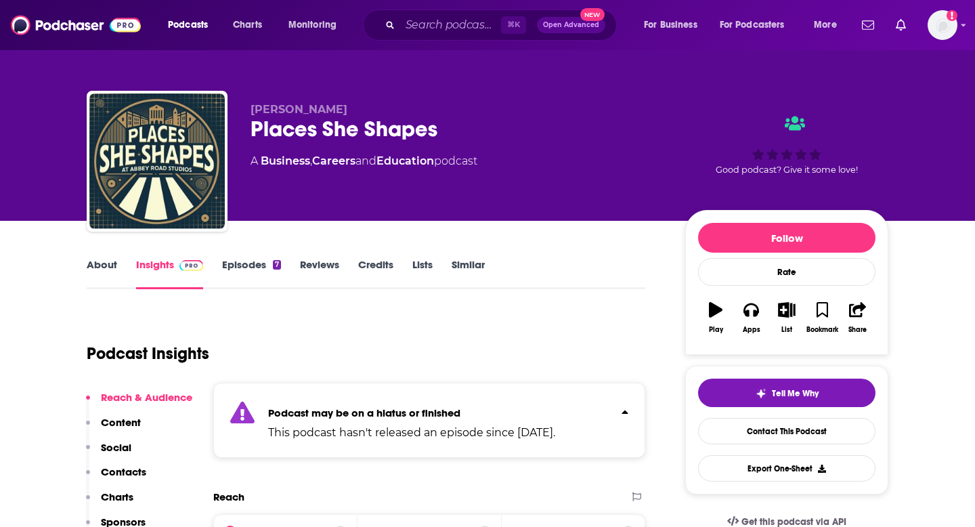
click at [311, 406] on strong "Podcast may be on a hiatus or finished" at bounding box center [364, 412] width 192 height 13
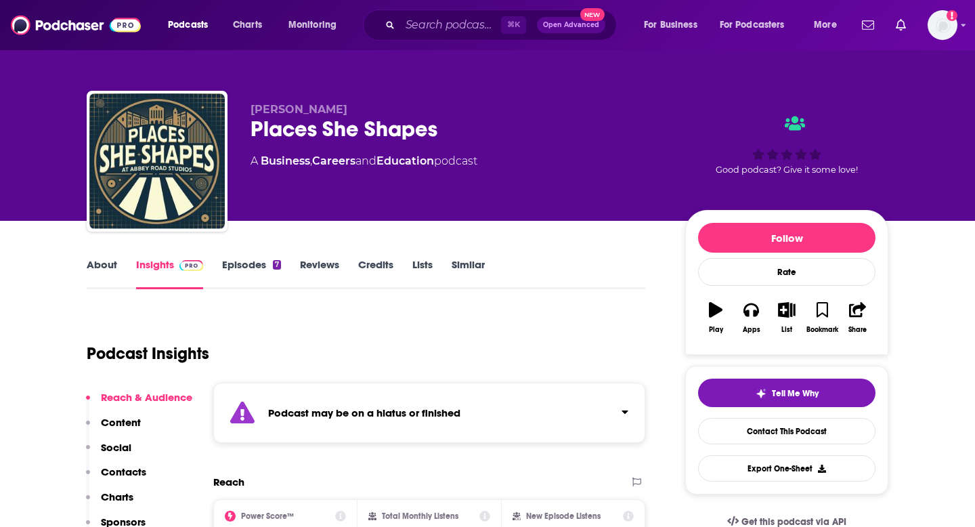
click at [102, 256] on div "About Insights Episodes 7 Reviews Credits Lists Similar" at bounding box center [366, 272] width 559 height 33
click at [102, 265] on link "About" at bounding box center [102, 273] width 30 height 31
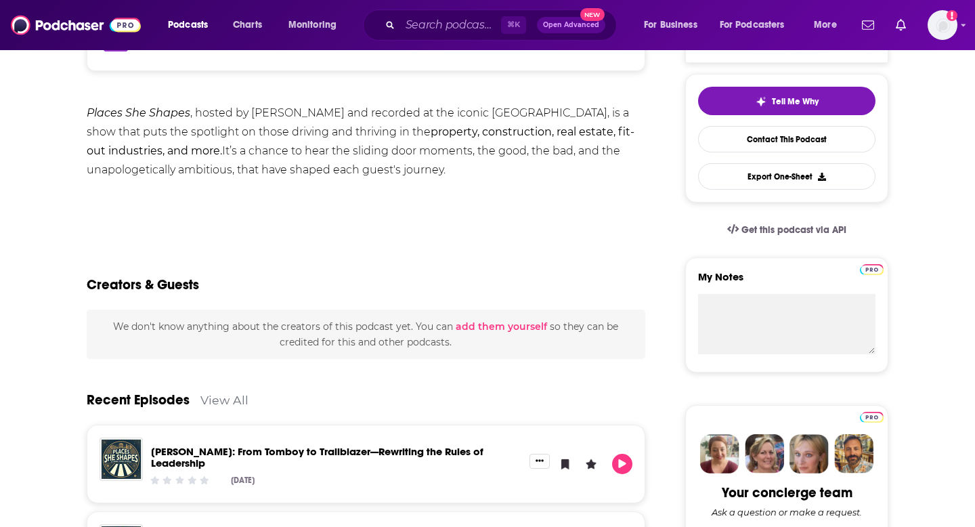
scroll to position [139, 0]
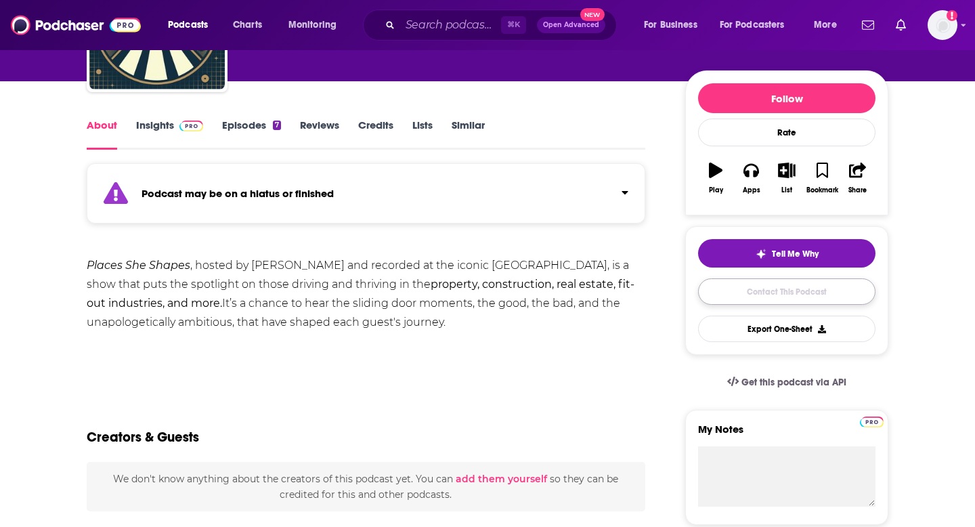
click at [766, 299] on link "Contact This Podcast" at bounding box center [786, 291] width 177 height 26
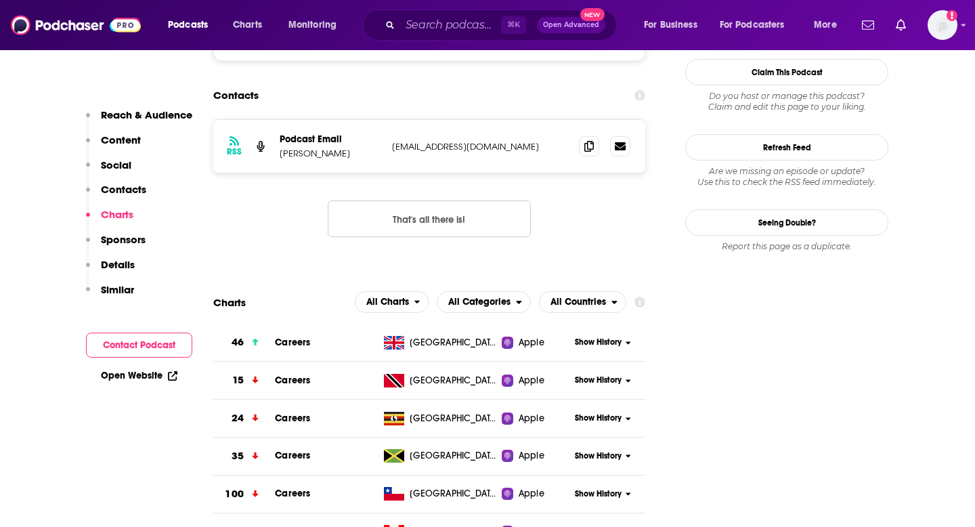
scroll to position [1081, 0]
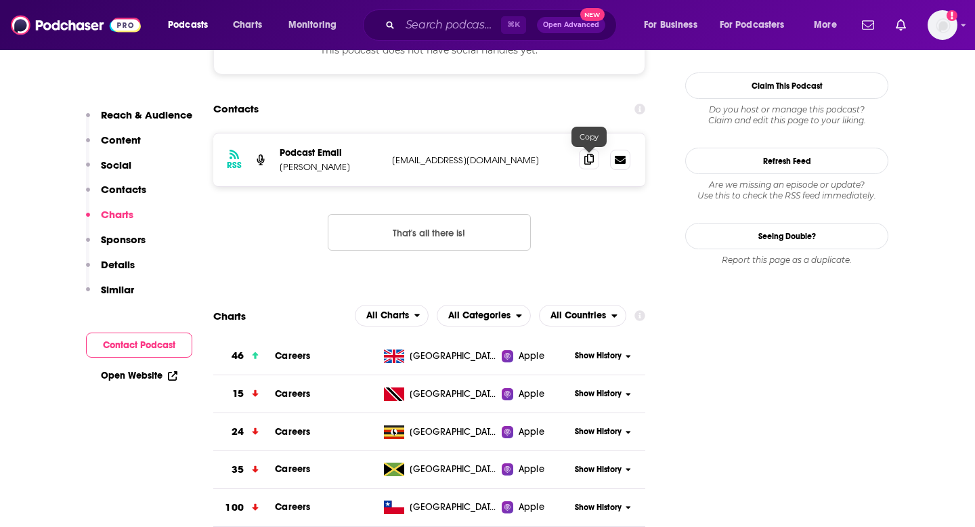
click at [592, 166] on span at bounding box center [589, 159] width 20 height 20
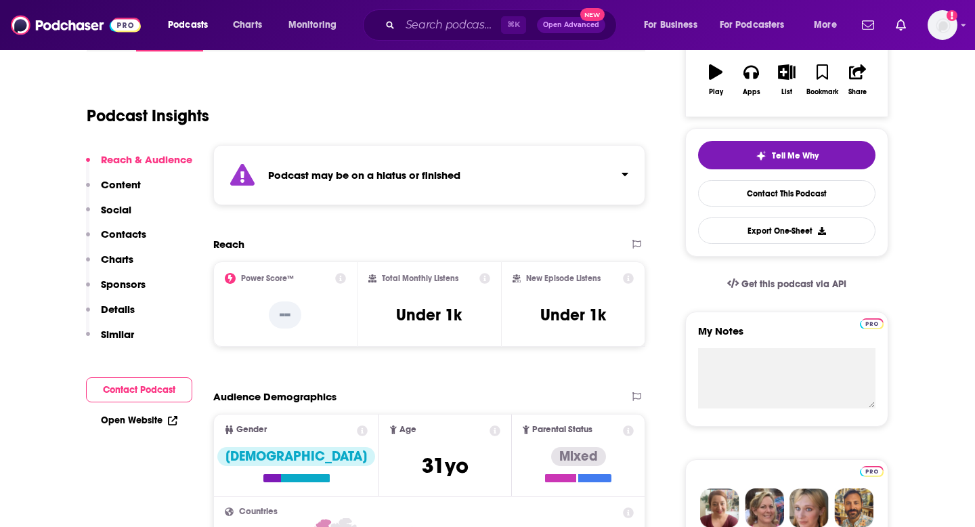
scroll to position [0, 0]
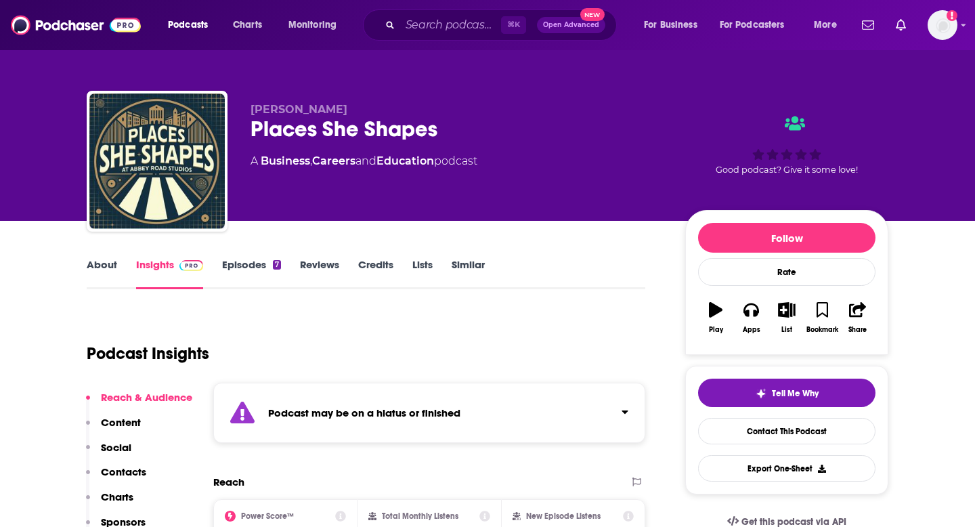
click at [252, 266] on link "Episodes 7" at bounding box center [251, 273] width 59 height 31
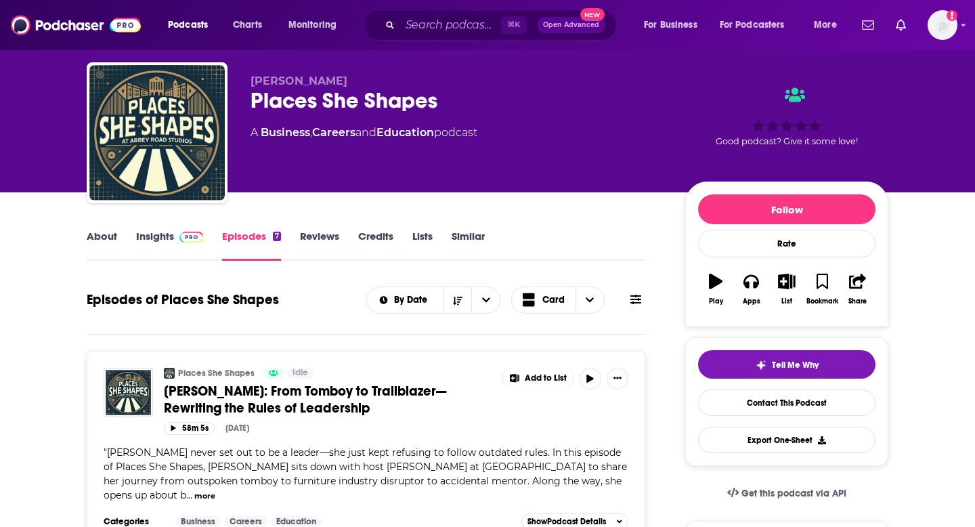
scroll to position [29, 0]
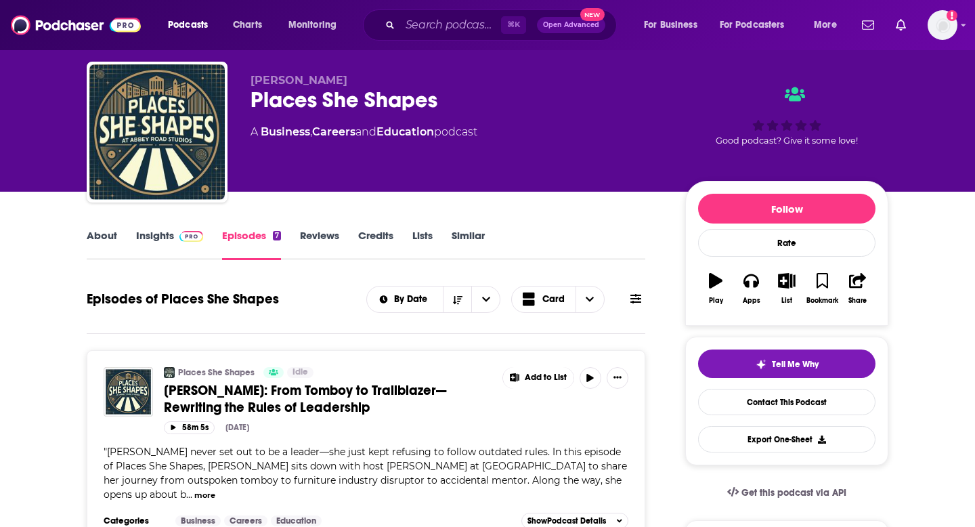
click at [109, 238] on link "About" at bounding box center [102, 244] width 30 height 31
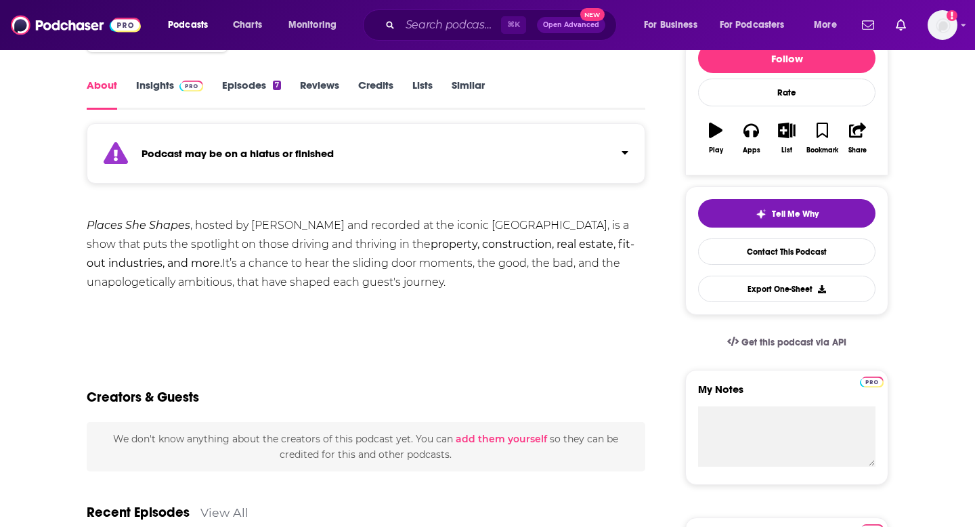
scroll to position [133, 0]
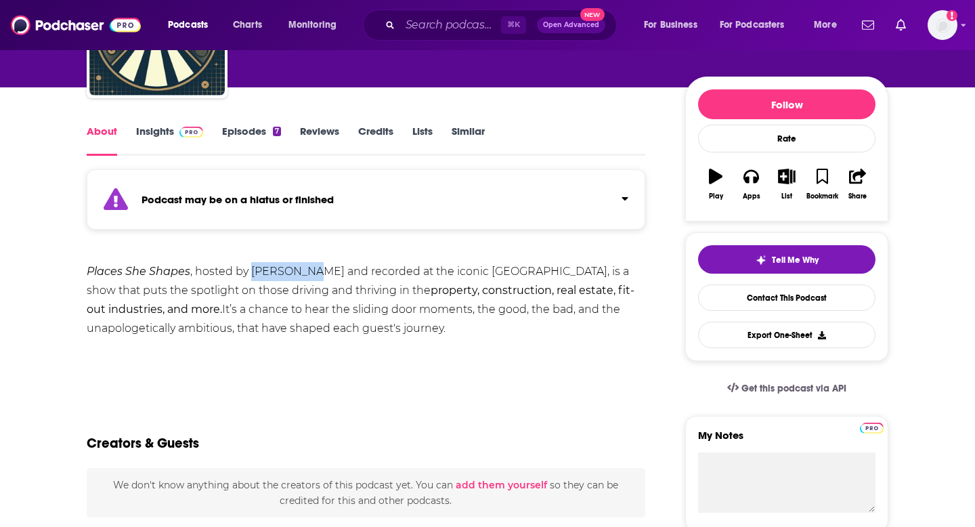
drag, startPoint x: 249, startPoint y: 273, endPoint x: 311, endPoint y: 272, distance: 62.3
click at [312, 273] on div "Places She Shapes , hosted by [PERSON_NAME] and recorded at the iconic [GEOGRAP…" at bounding box center [366, 300] width 559 height 76
copy div "[PERSON_NAME]"
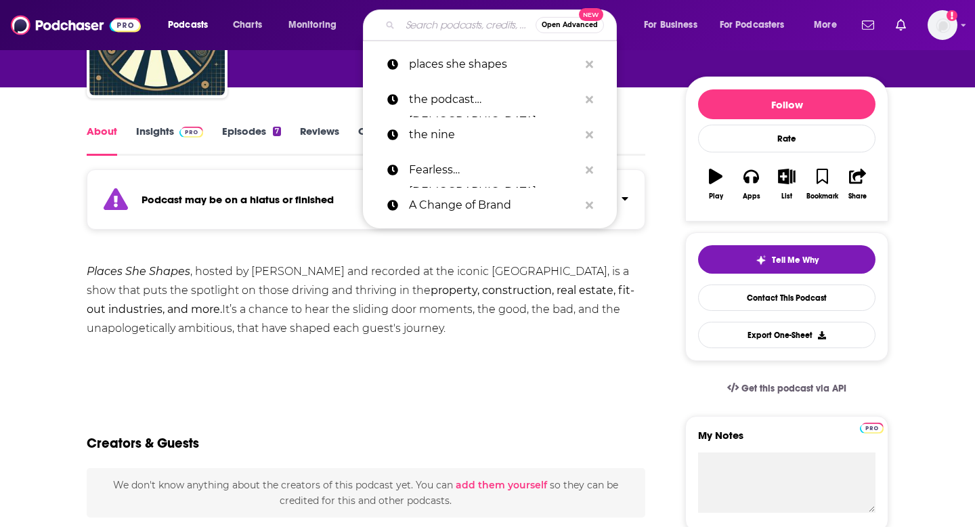
click at [439, 23] on input "Search podcasts, credits, & more..." at bounding box center [467, 25] width 135 height 22
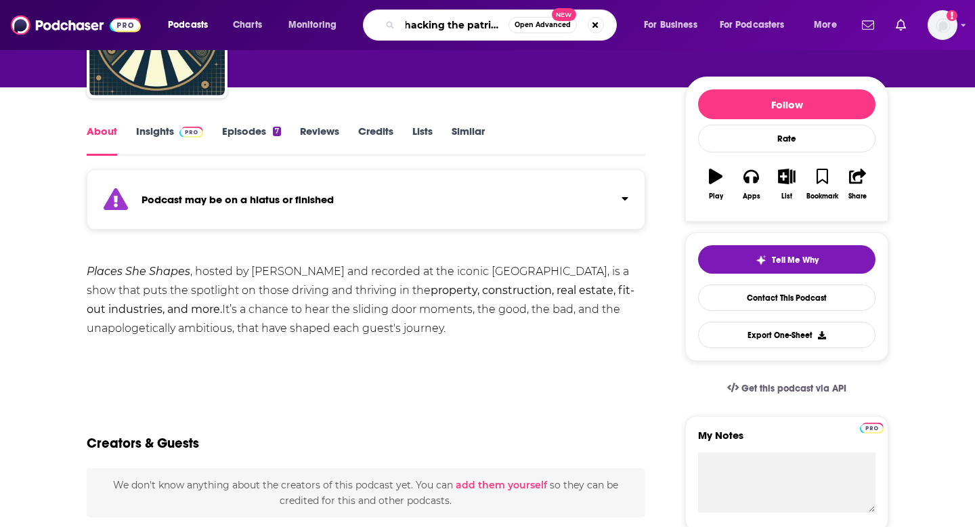
scroll to position [0, 0]
type input "hacking the patriarchy"
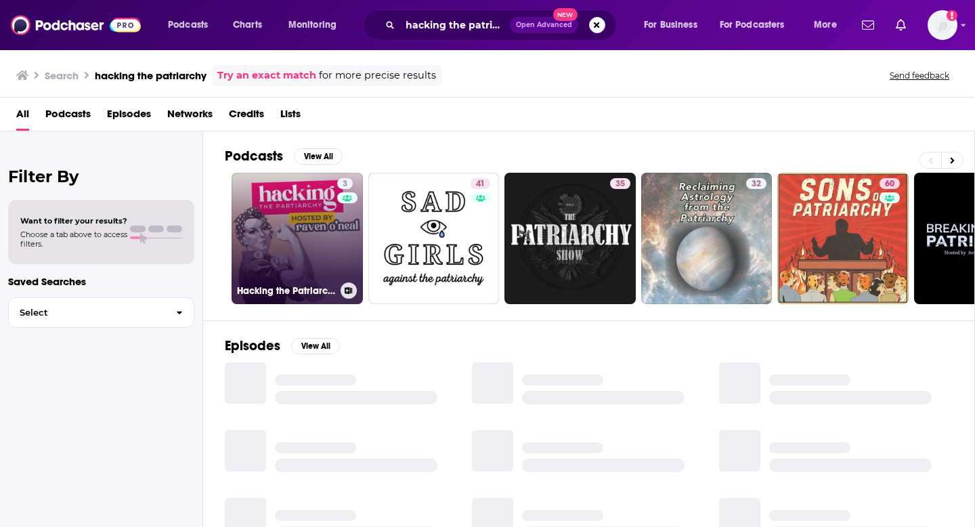
click at [297, 280] on link "3 Hacking the Patriarchy" at bounding box center [297, 238] width 131 height 131
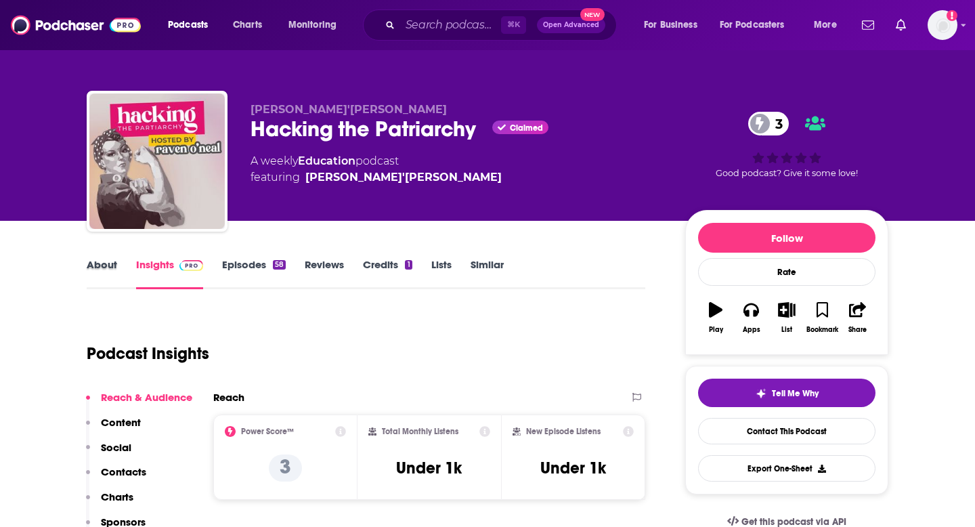
click at [123, 278] on div "About" at bounding box center [111, 273] width 49 height 31
click at [116, 277] on link "About" at bounding box center [102, 273] width 30 height 31
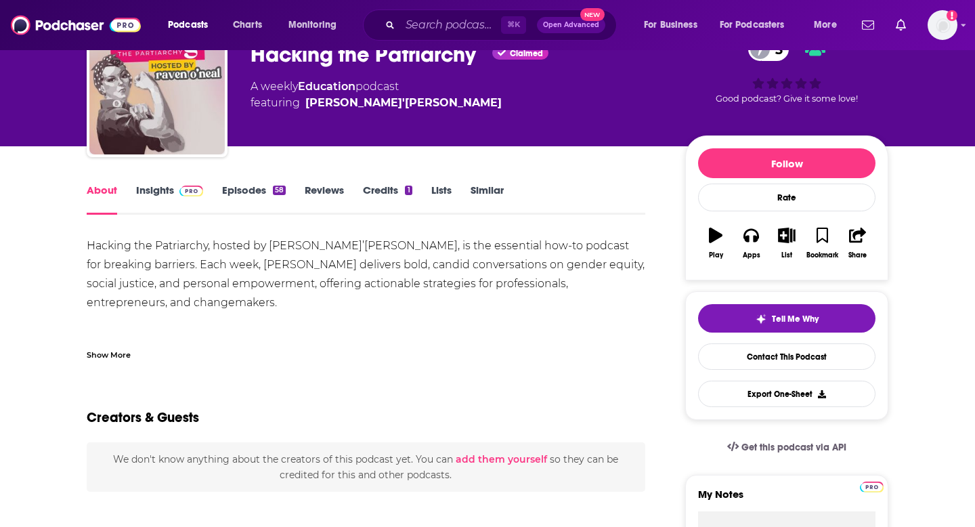
scroll to position [76, 0]
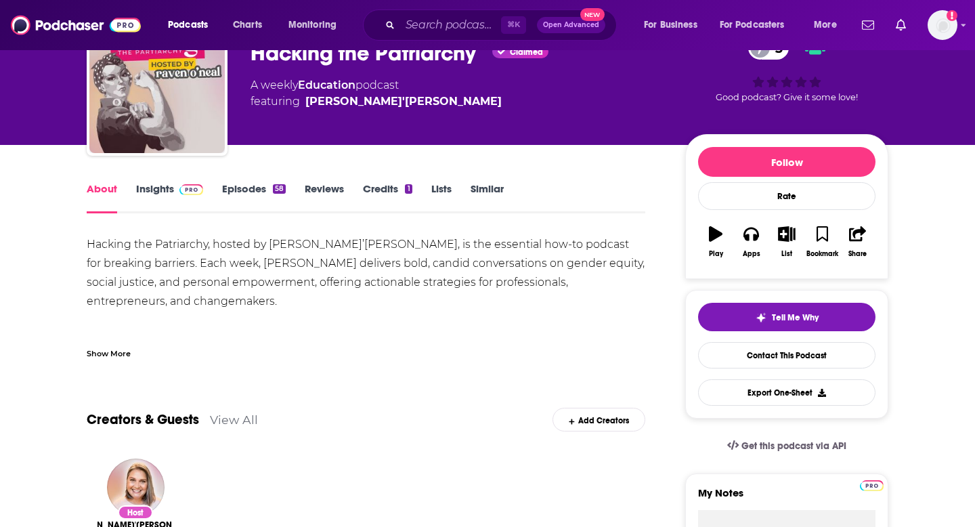
click at [116, 355] on div "Show More" at bounding box center [109, 352] width 44 height 13
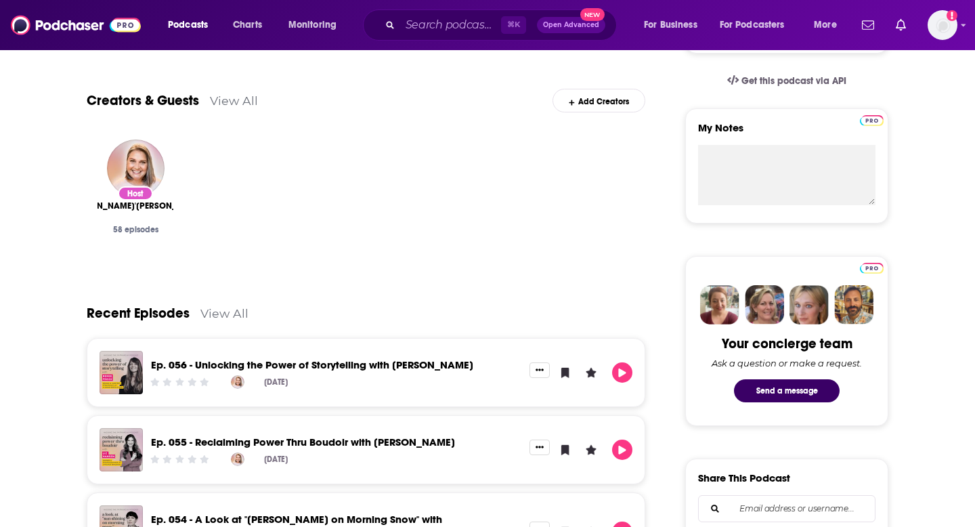
scroll to position [206, 0]
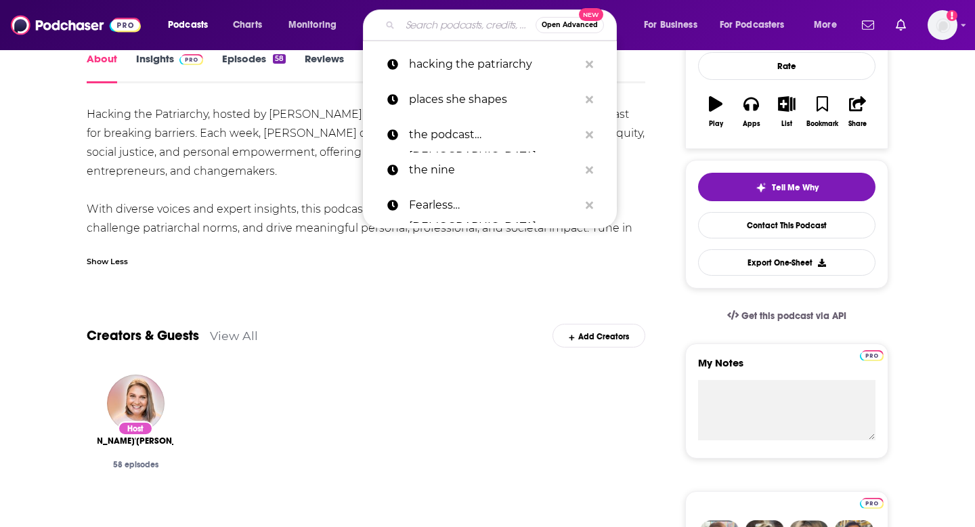
click at [461, 29] on input "Search podcasts, credits, & more..." at bounding box center [467, 25] width 135 height 22
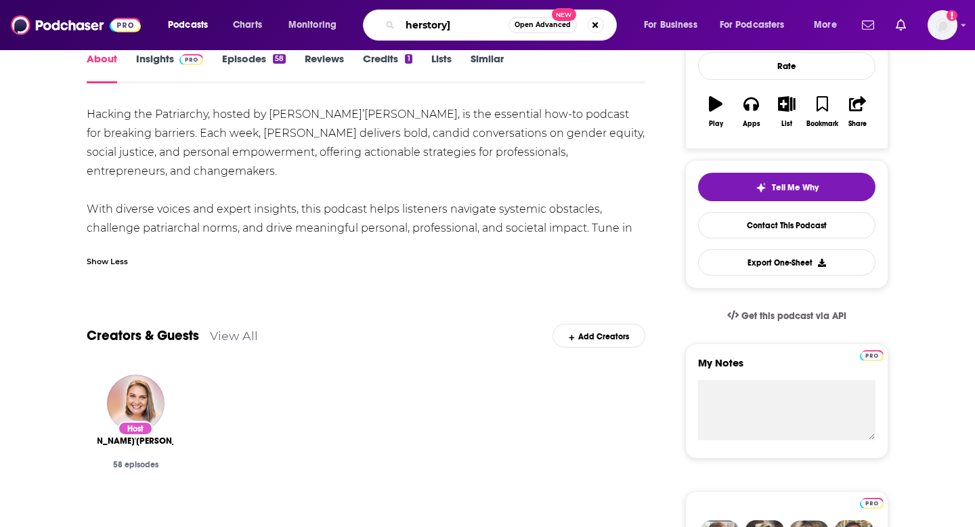
type input "herstory"
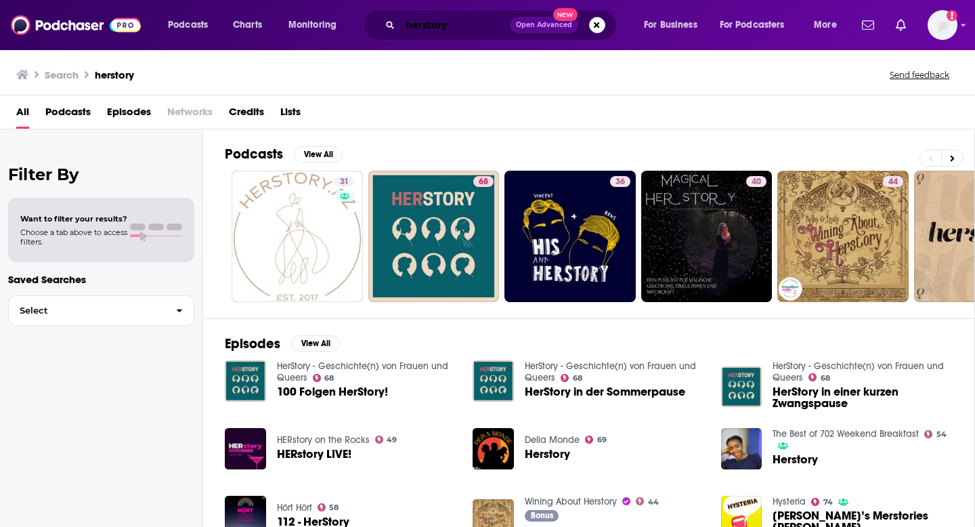
click at [452, 27] on input "herstory" at bounding box center [455, 25] width 110 height 22
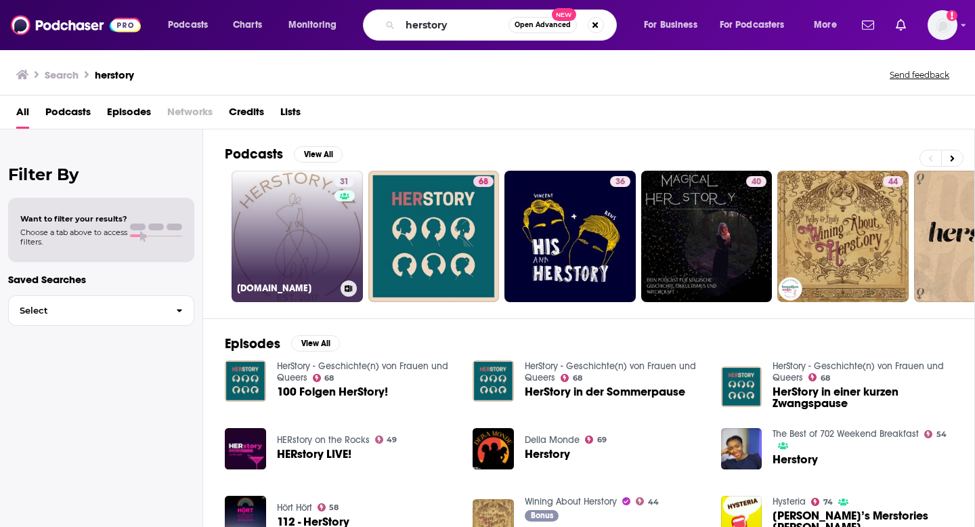
click at [311, 253] on link "31 [DOMAIN_NAME]" at bounding box center [297, 236] width 131 height 131
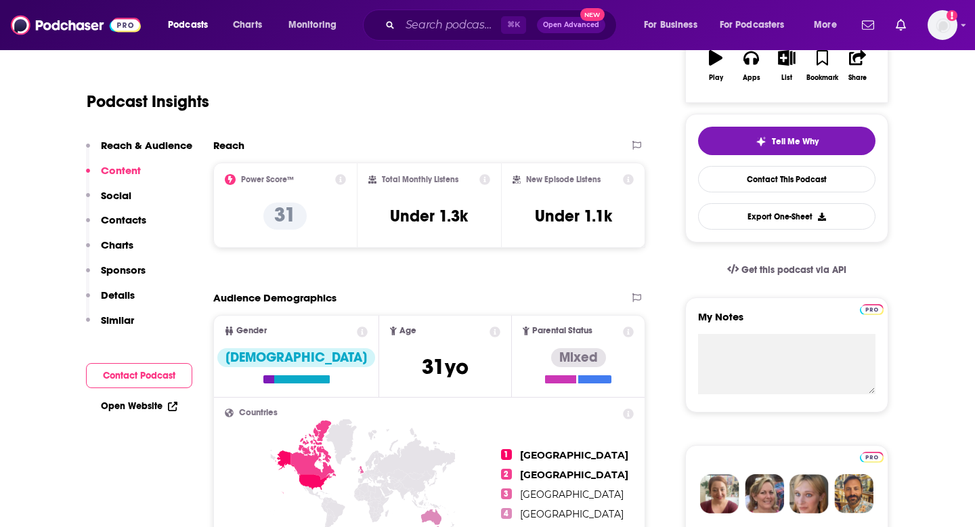
scroll to position [133, 0]
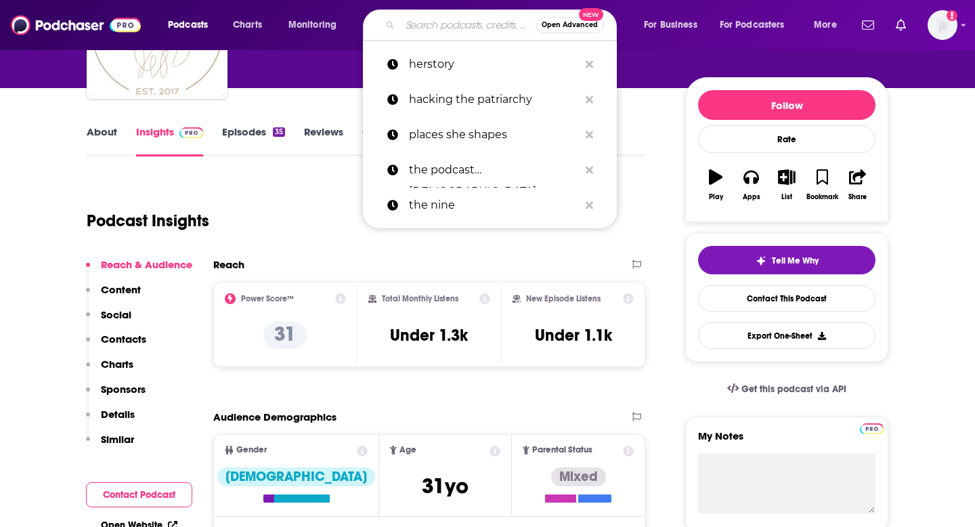
click at [435, 21] on input "Search podcasts, credits, & more..." at bounding box center [467, 25] width 135 height 22
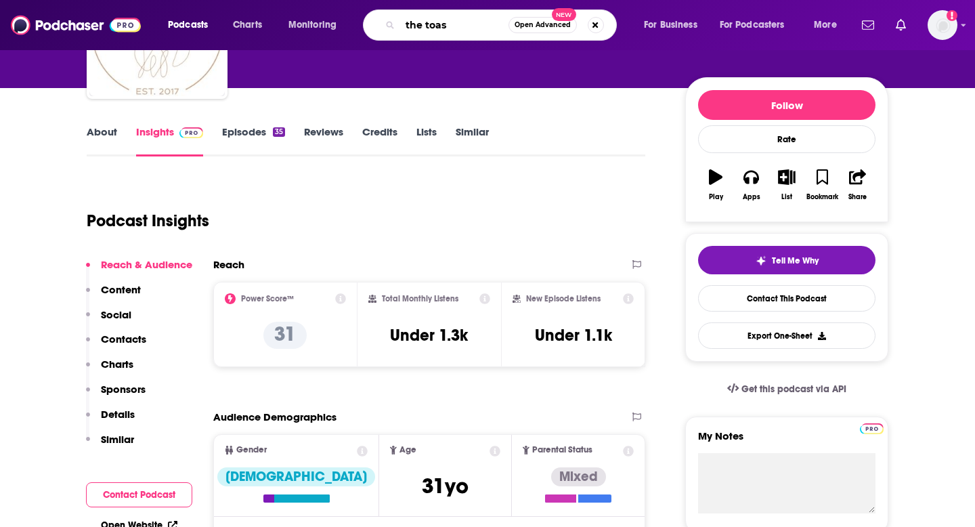
type input "the toast"
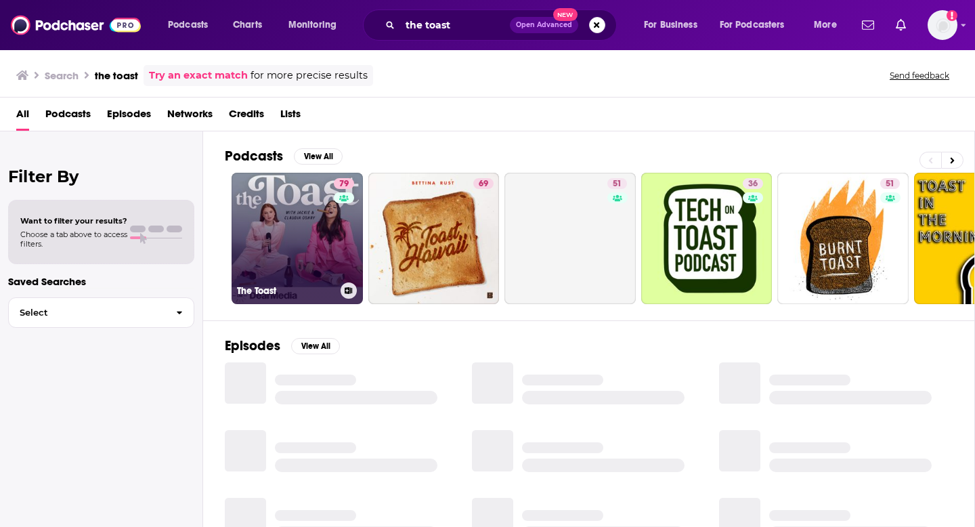
click at [323, 211] on link "79 The Toast" at bounding box center [297, 238] width 131 height 131
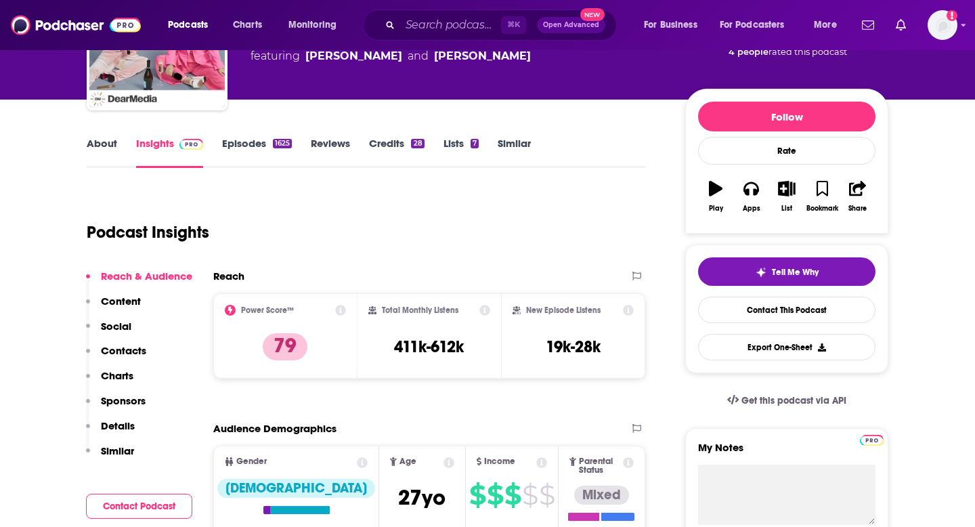
scroll to position [92, 0]
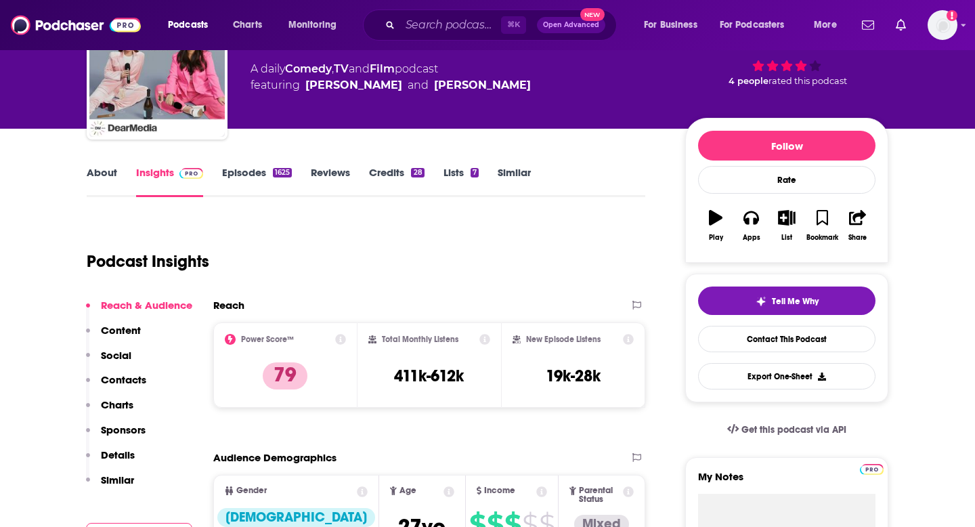
click at [115, 171] on link "About" at bounding box center [102, 181] width 30 height 31
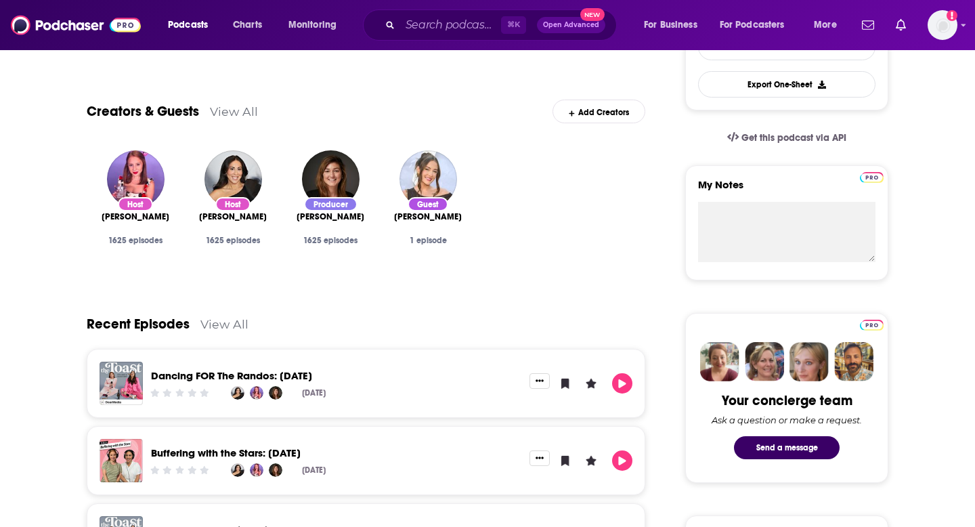
scroll to position [299, 0]
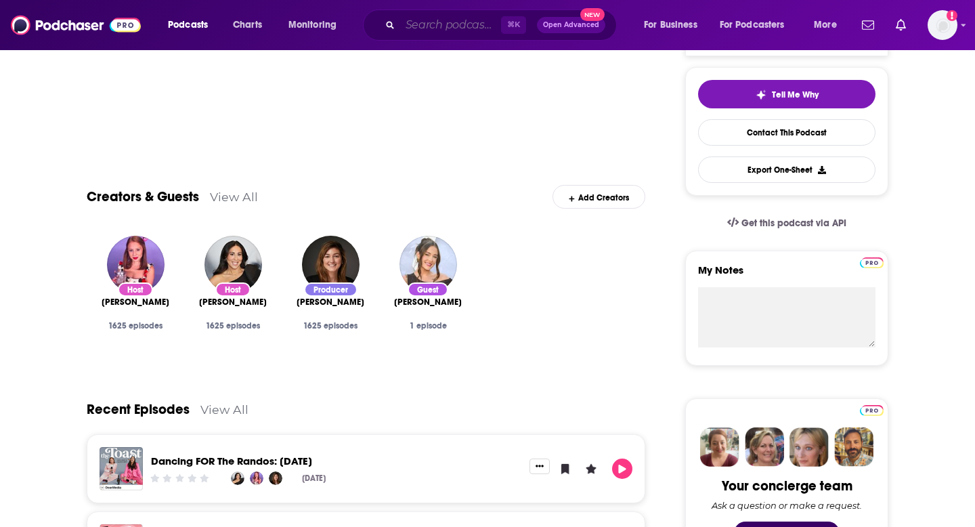
click at [469, 22] on input "Search podcasts, credits, & more..." at bounding box center [450, 25] width 101 height 22
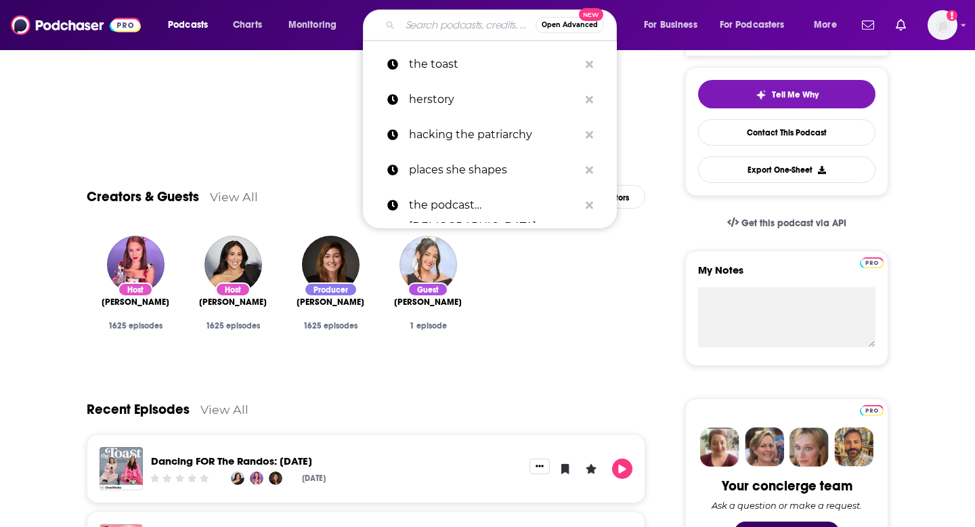
paste input "Women Designers You Should Know"
type input "Women Designers You Should Know"
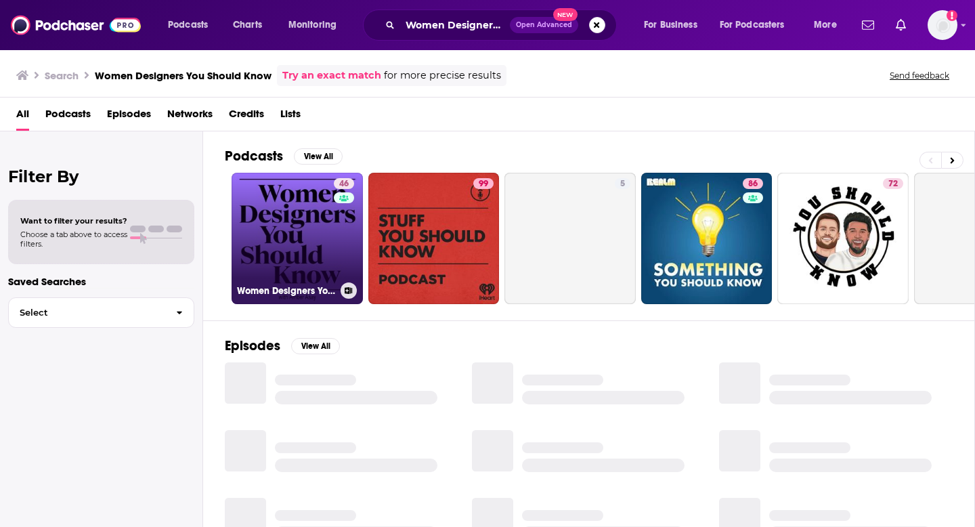
click at [313, 227] on link "46 Women Designers You Should Know" at bounding box center [297, 238] width 131 height 131
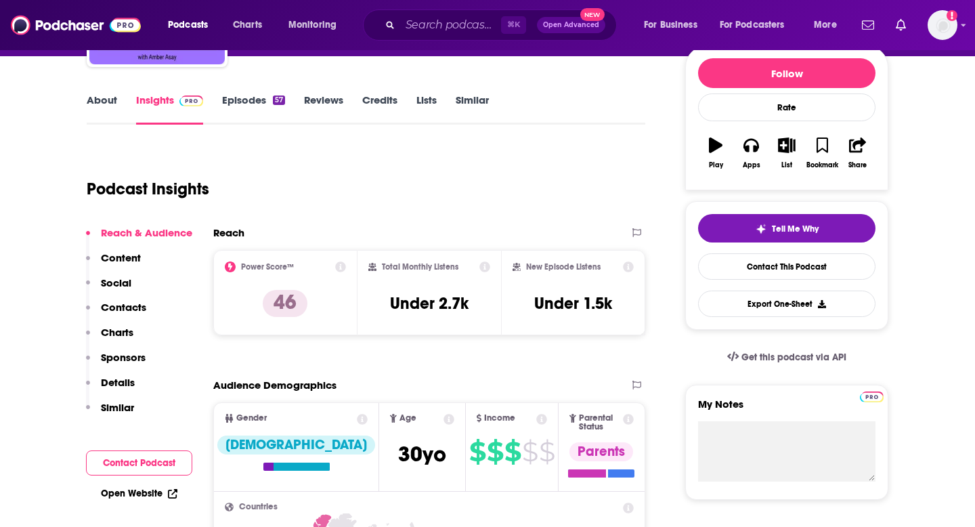
scroll to position [117, 0]
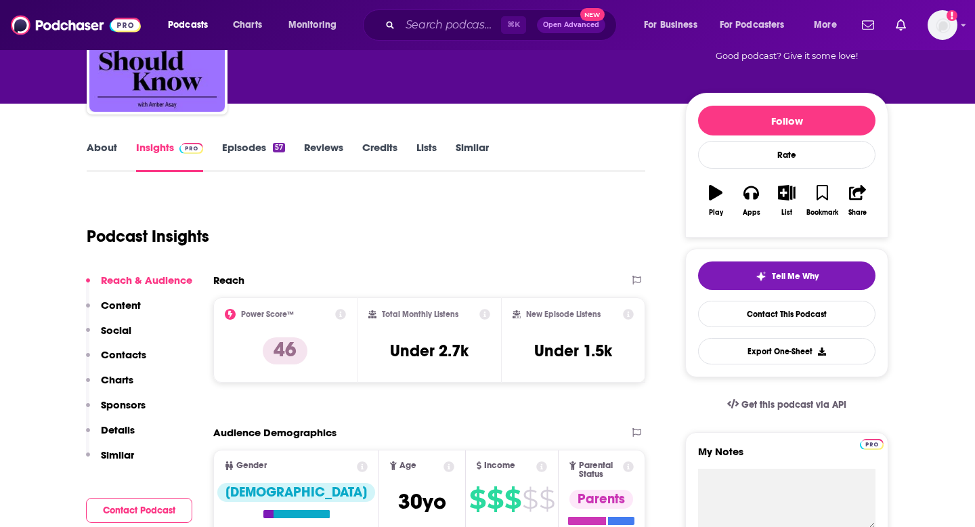
click at [108, 139] on div "About Insights Episodes 57 Reviews Credits Lists Similar" at bounding box center [366, 155] width 559 height 33
click at [102, 142] on link "About" at bounding box center [102, 156] width 30 height 31
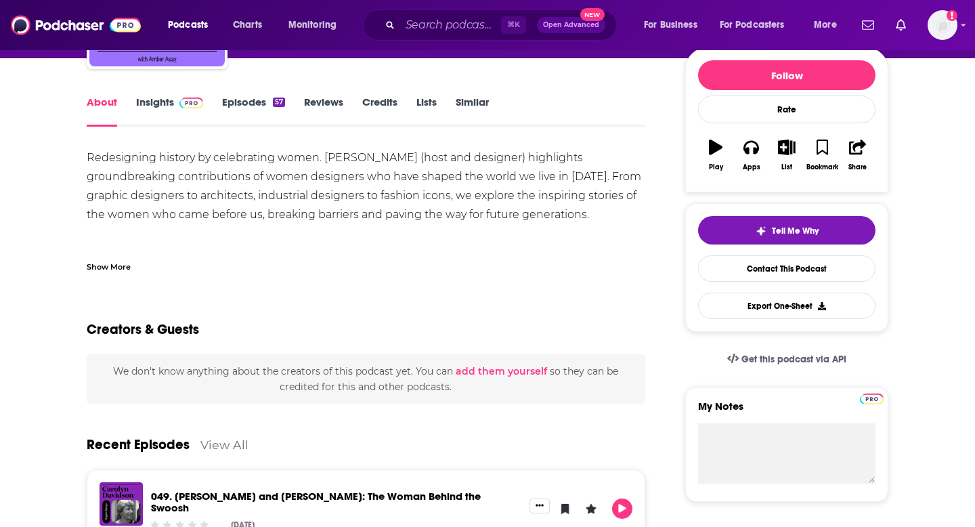
scroll to position [129, 0]
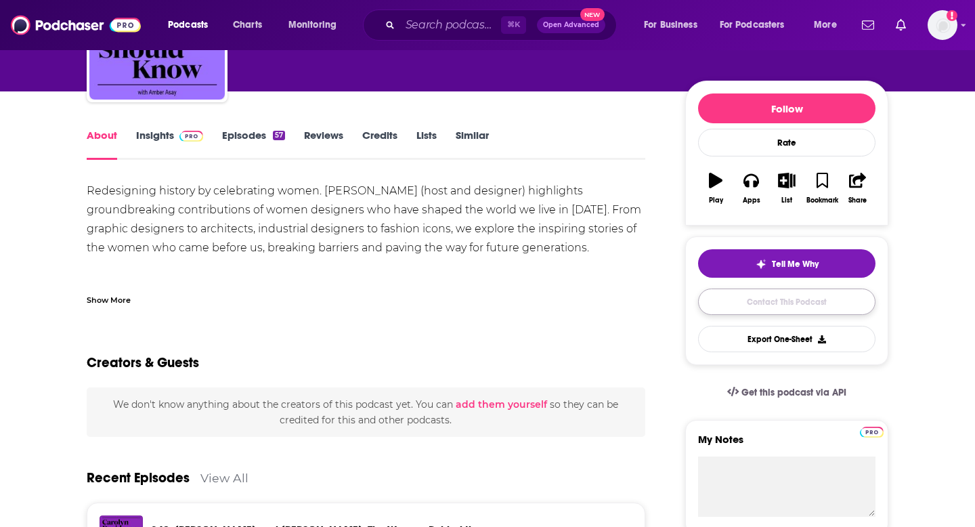
click at [762, 309] on link "Contact This Podcast" at bounding box center [786, 301] width 177 height 26
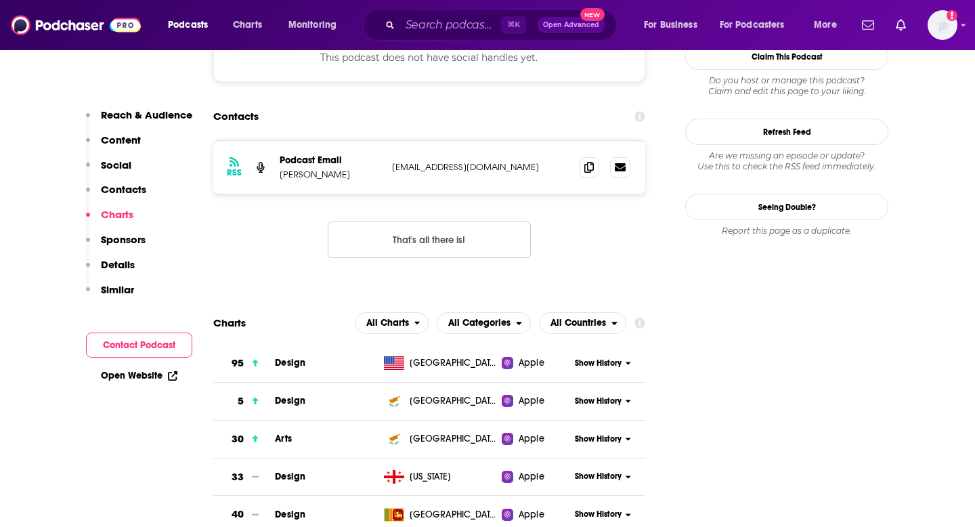
scroll to position [1223, 0]
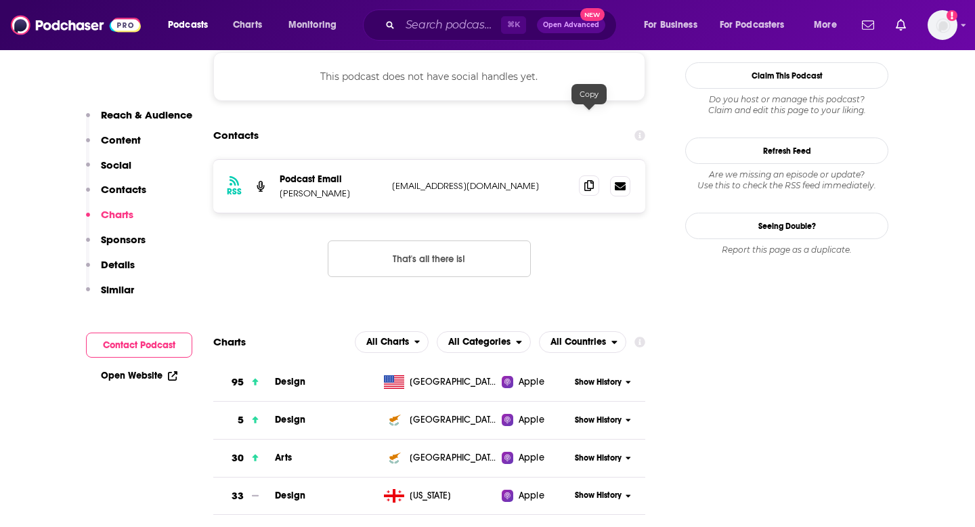
click at [581, 175] on span at bounding box center [589, 185] width 20 height 20
click at [460, 27] on input "Search podcasts, credits, & more..." at bounding box center [450, 25] width 101 height 22
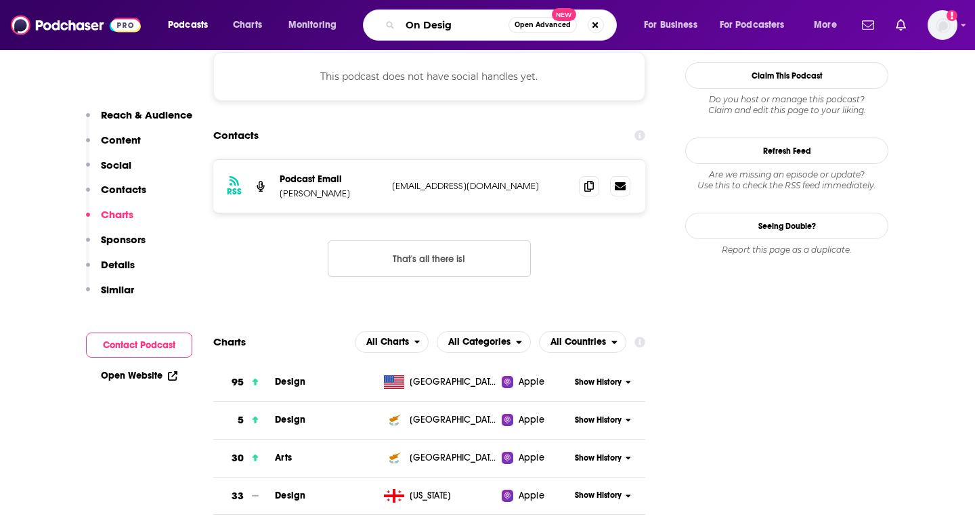
type input "On Design"
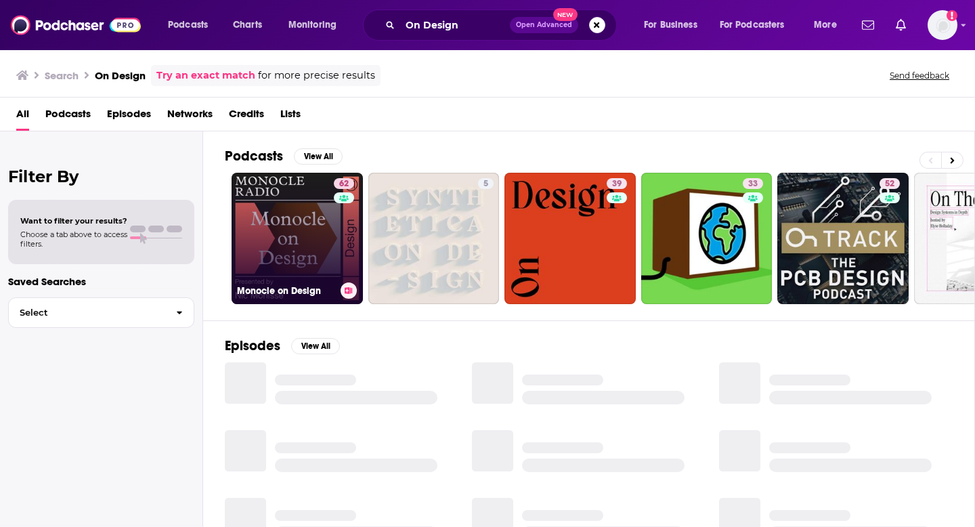
click at [300, 225] on link "62 Monocle on Design" at bounding box center [297, 238] width 131 height 131
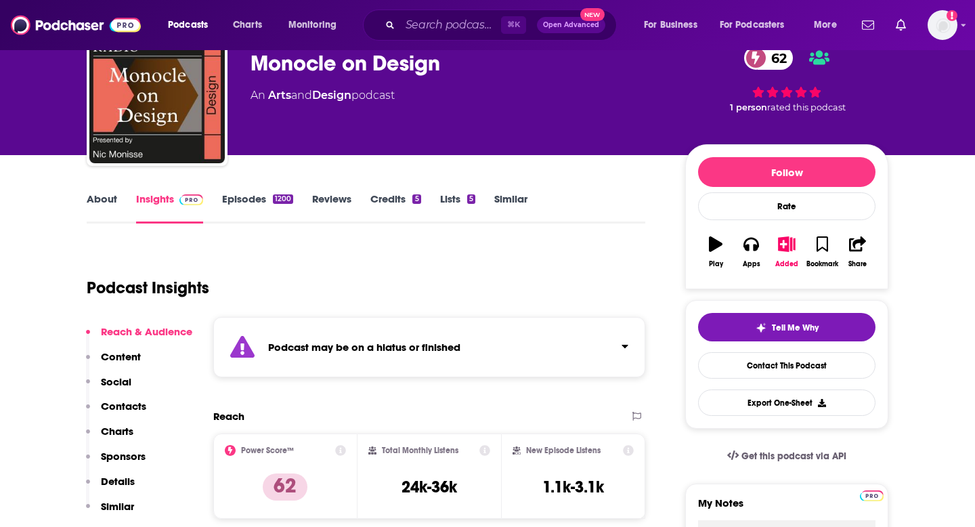
scroll to position [69, 0]
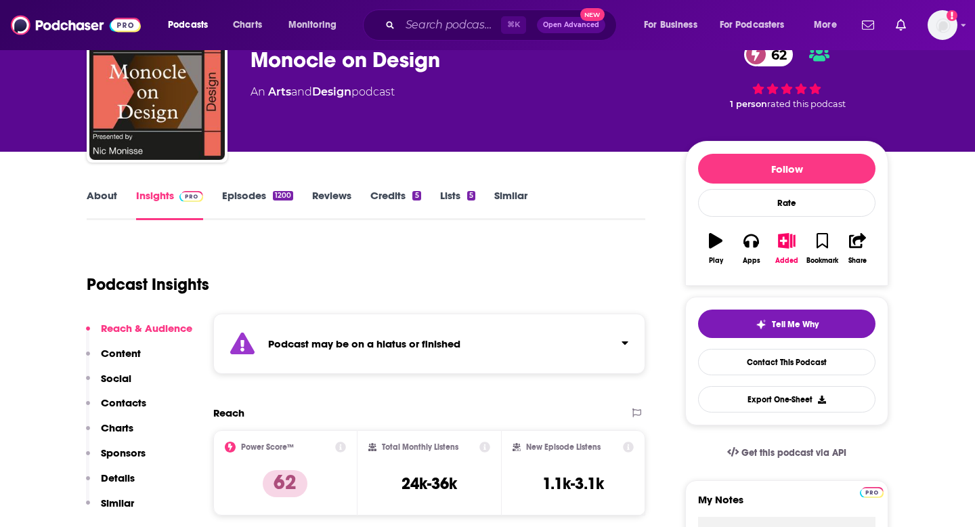
click at [330, 332] on div "Podcast may be on a hiatus or finished" at bounding box center [429, 343] width 432 height 60
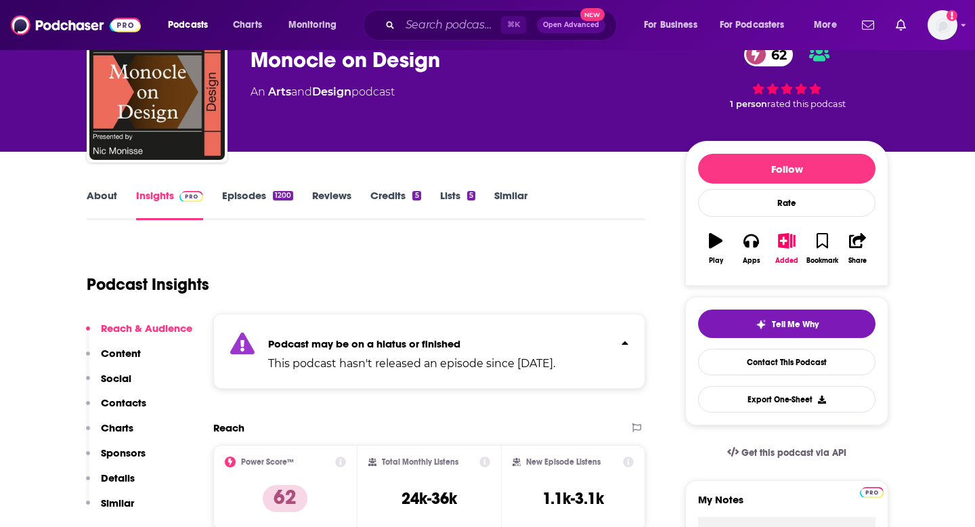
click at [102, 200] on link "About" at bounding box center [102, 204] width 30 height 31
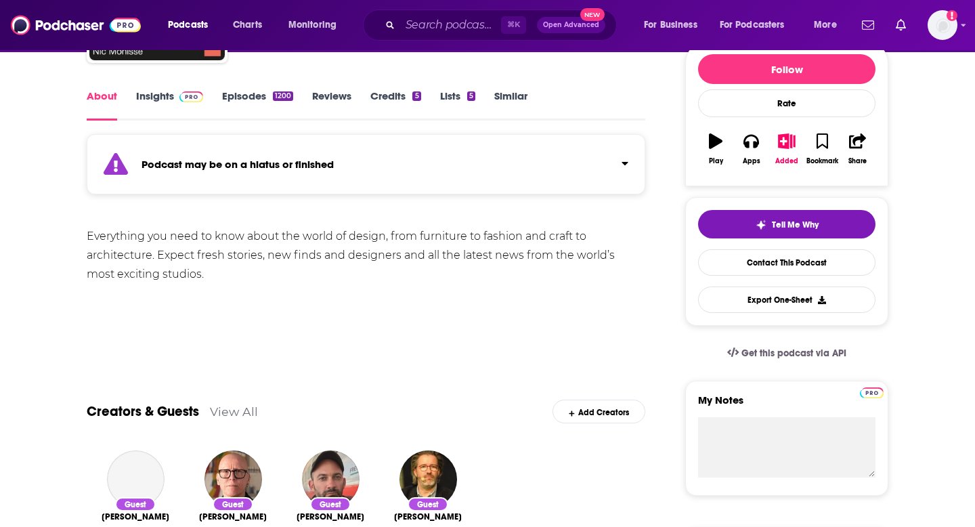
scroll to position [252, 0]
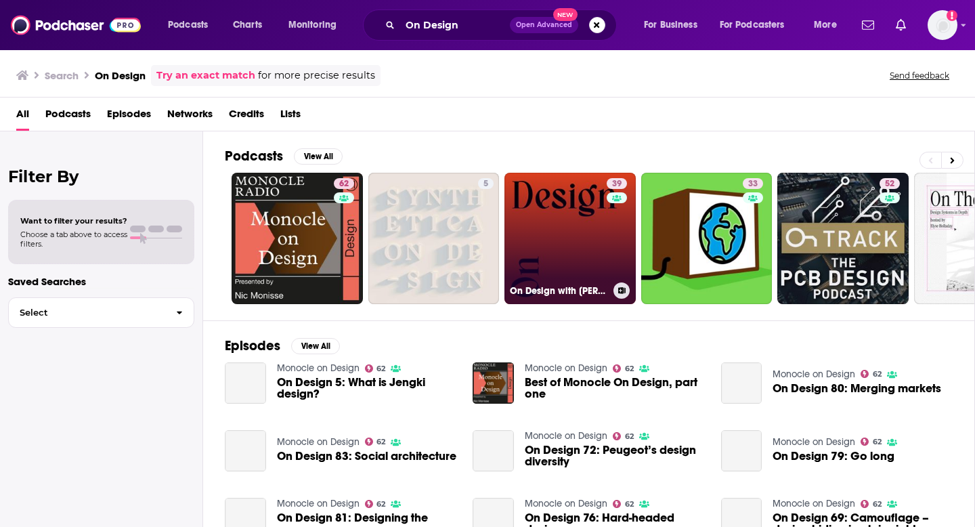
click at [550, 237] on link "39 On Design with [PERSON_NAME]" at bounding box center [569, 238] width 131 height 131
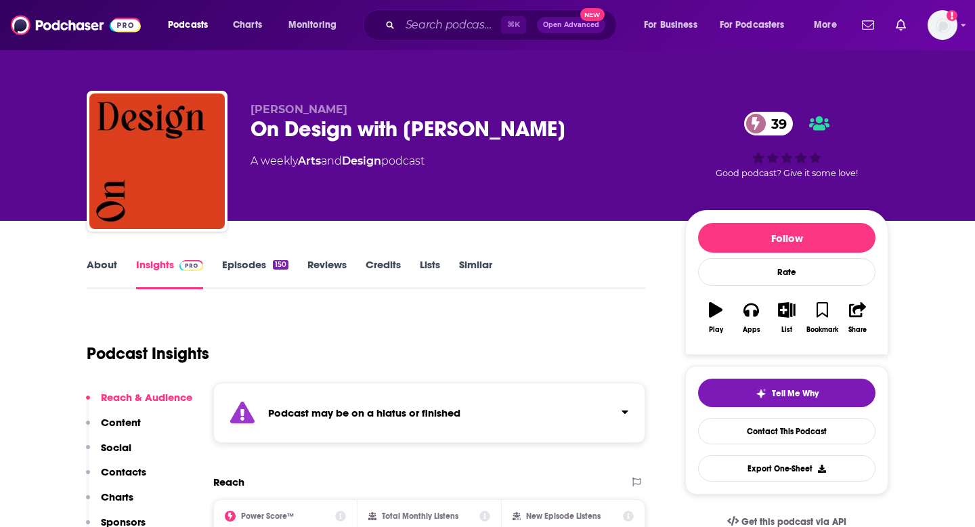
scroll to position [1, 0]
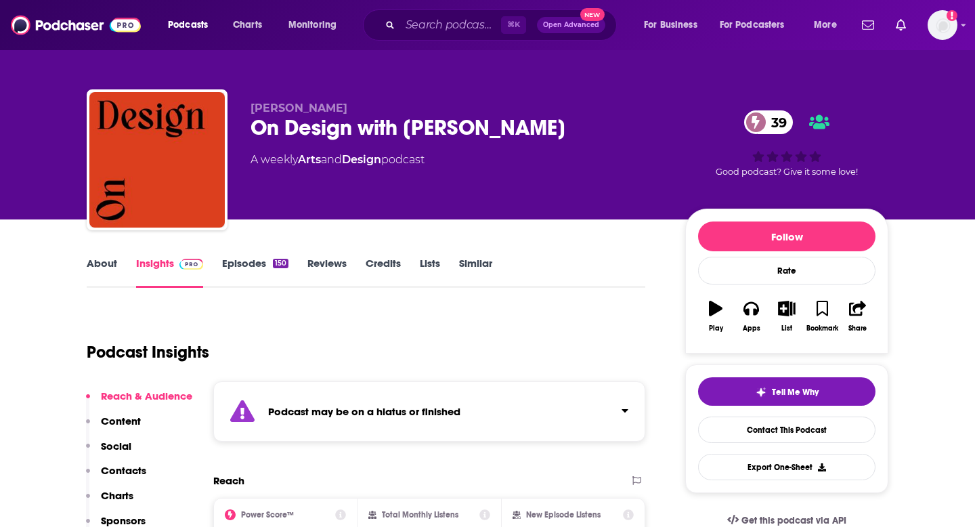
click at [516, 402] on div "Podcast may be on a hiatus or finished" at bounding box center [429, 411] width 432 height 60
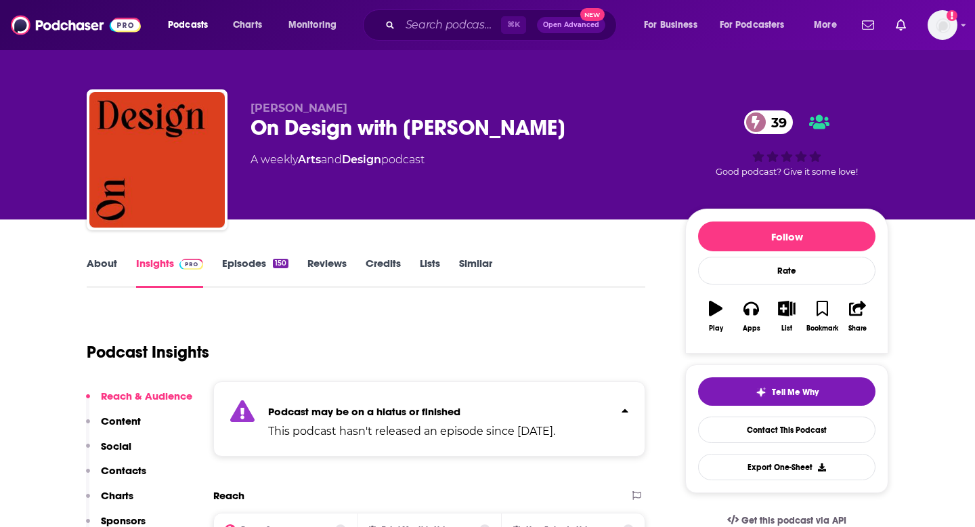
click at [513, 418] on div "Podcast may be on a hiatus or finished This podcast hasn't released an episode …" at bounding box center [411, 418] width 287 height 41
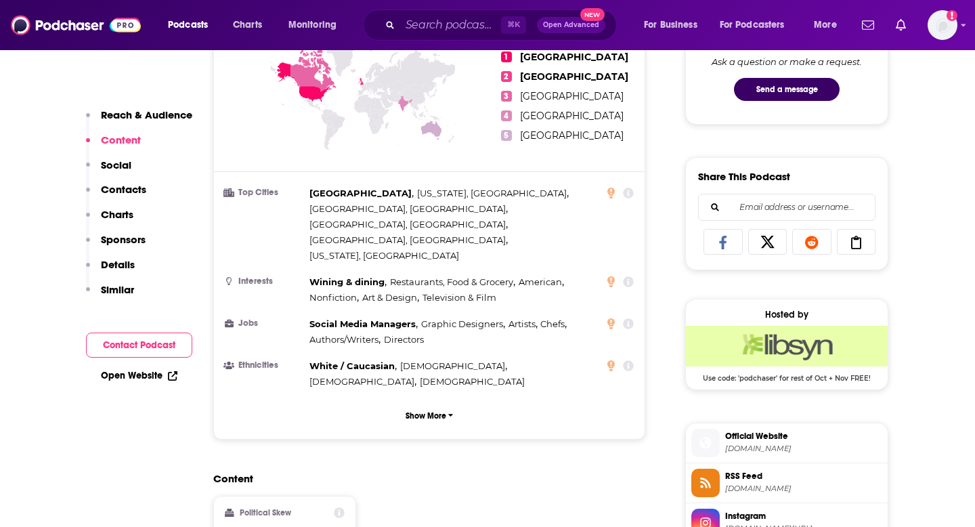
scroll to position [841, 0]
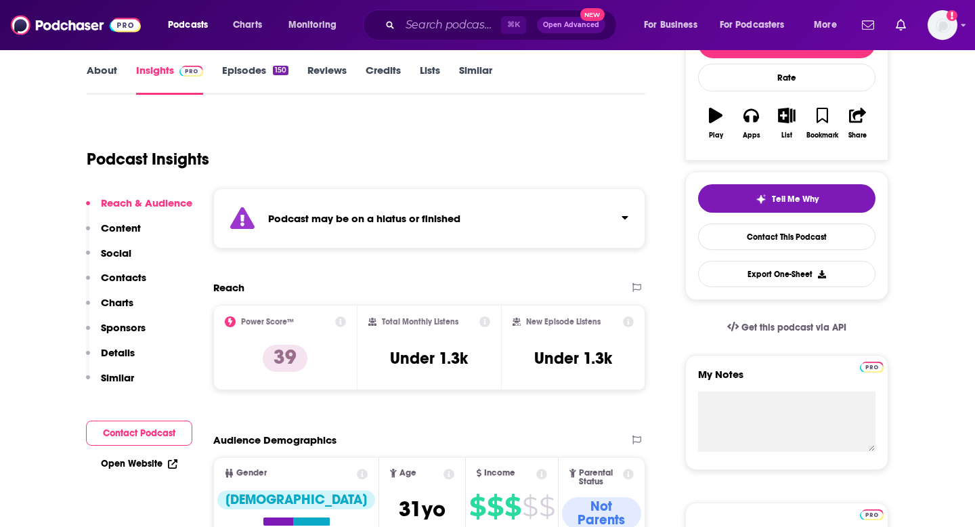
scroll to position [160, 0]
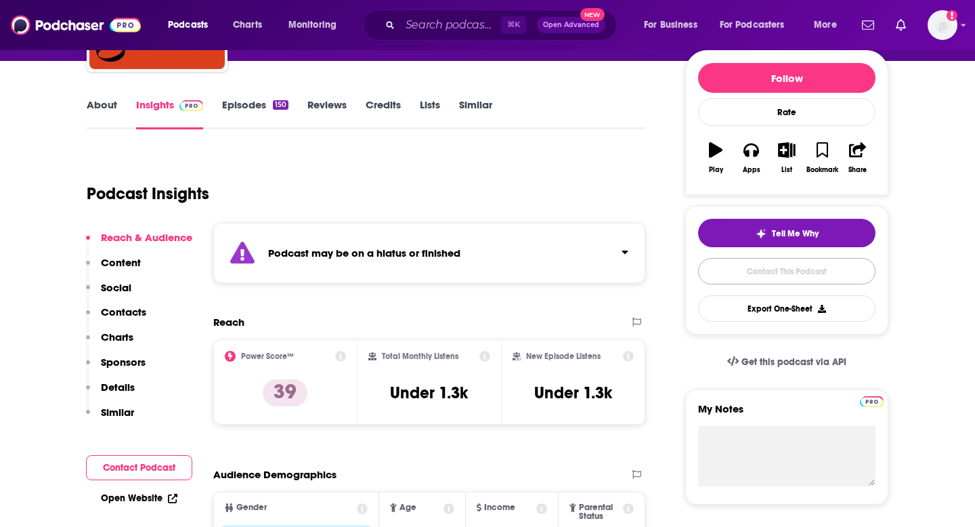
click at [758, 271] on link "Contact This Podcast" at bounding box center [786, 271] width 177 height 26
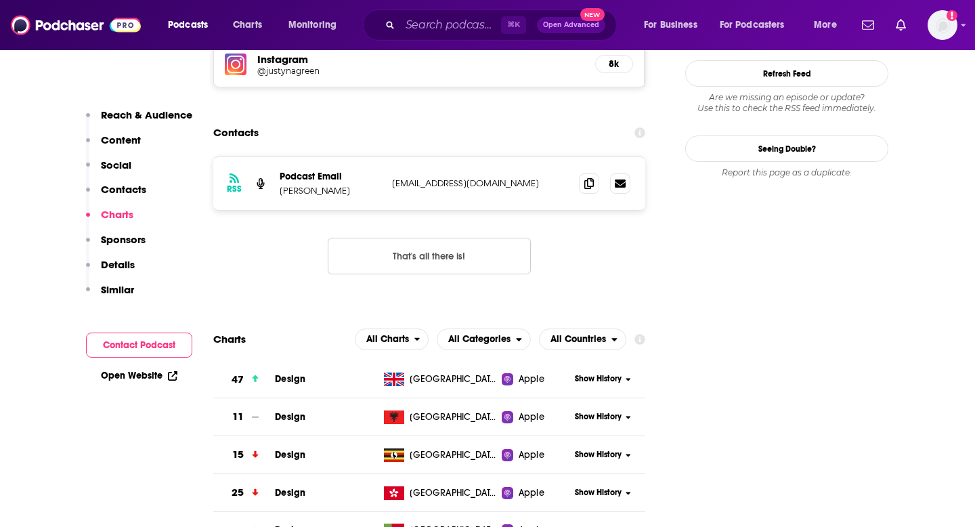
scroll to position [1309, 0]
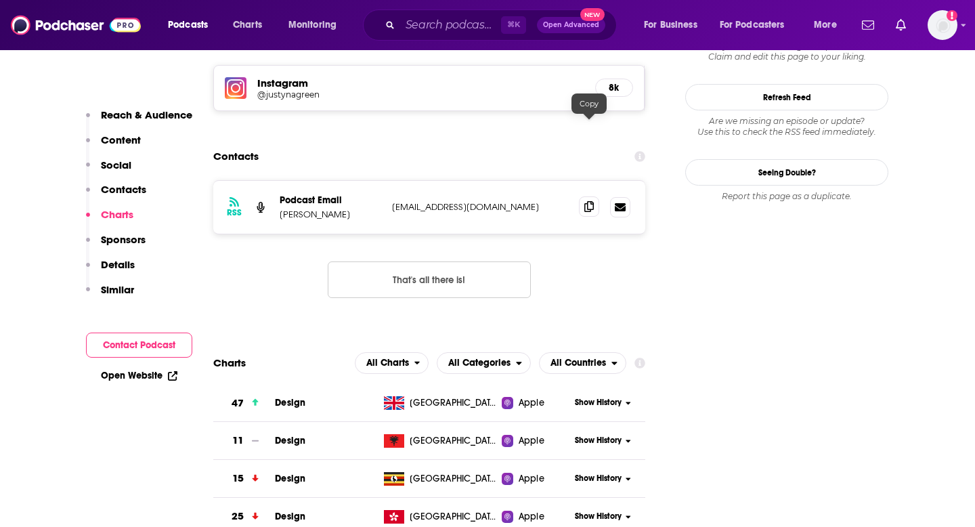
click at [594, 196] on span at bounding box center [589, 206] width 20 height 20
click at [448, 32] on input "Search podcasts, credits, & more..." at bounding box center [450, 25] width 101 height 22
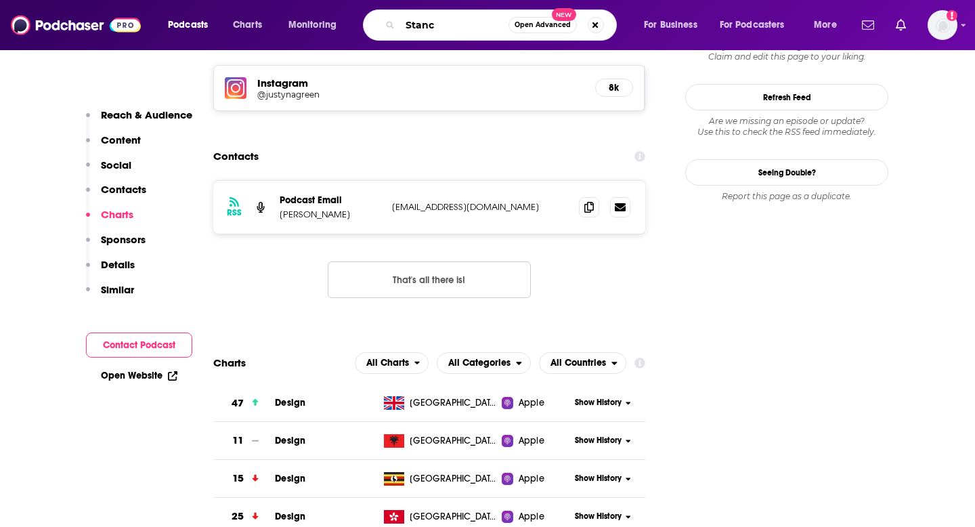
type input "Stance"
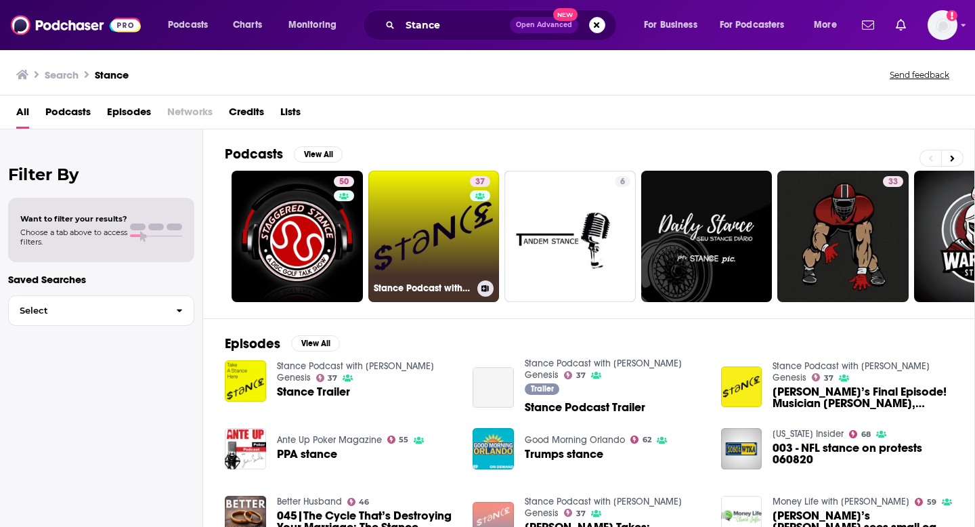
click at [454, 213] on link "37 Stance Podcast with [PERSON_NAME] Genesis" at bounding box center [433, 236] width 131 height 131
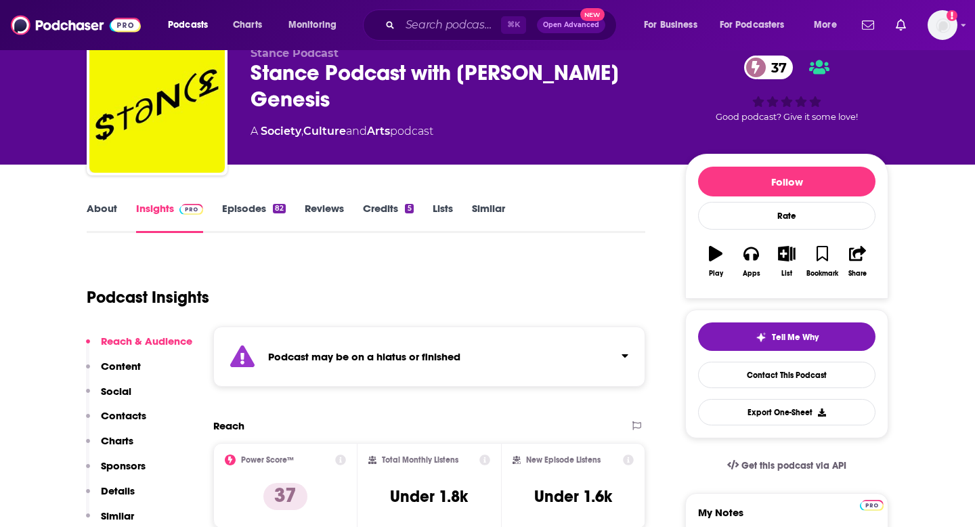
scroll to position [67, 0]
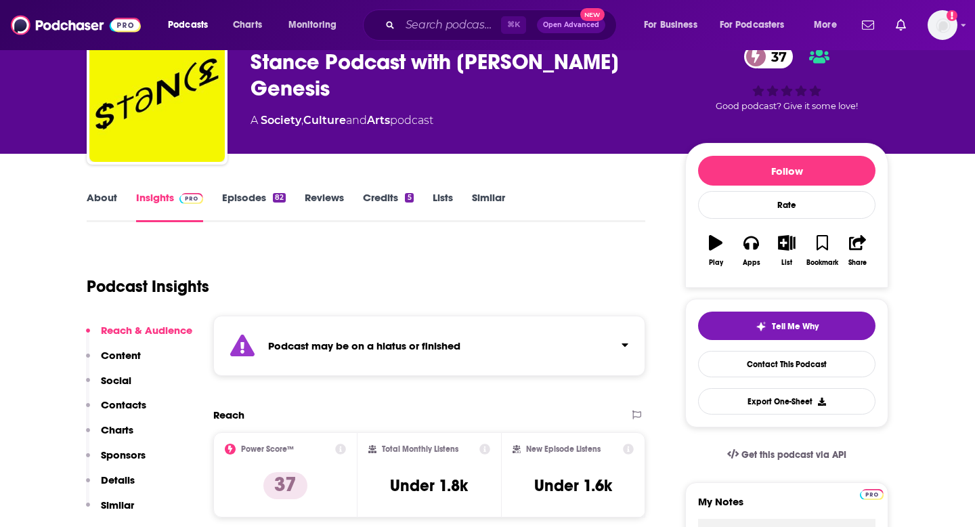
click at [394, 347] on strong "Podcast may be on a hiatus or finished" at bounding box center [364, 345] width 192 height 13
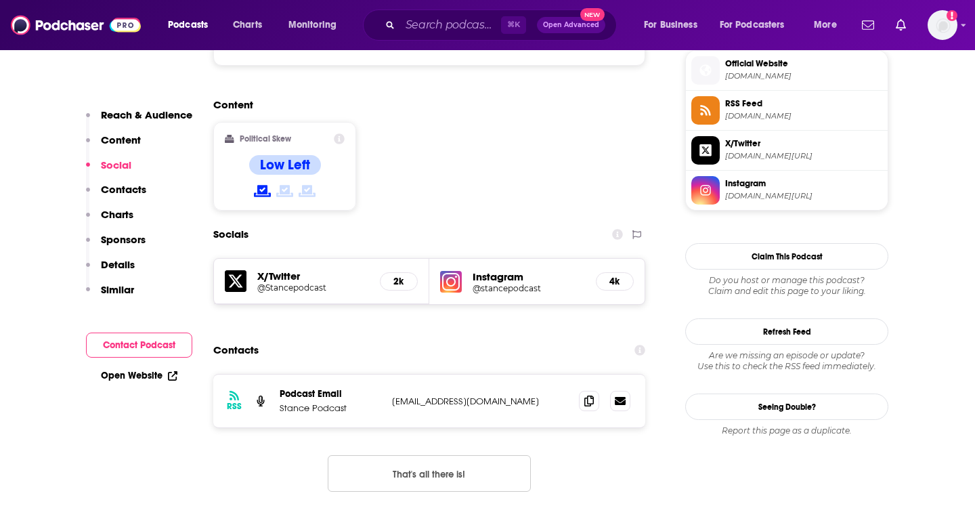
scroll to position [1284, 0]
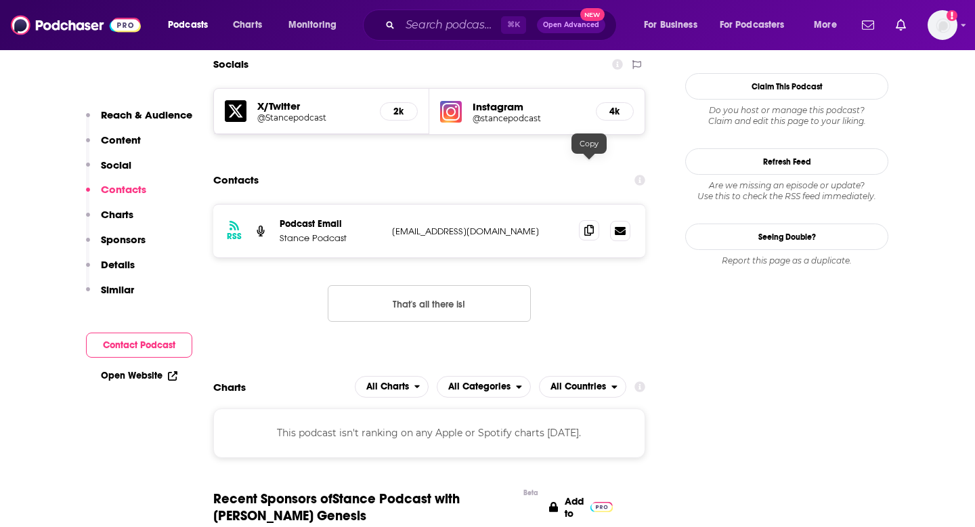
click at [594, 220] on span at bounding box center [589, 230] width 20 height 20
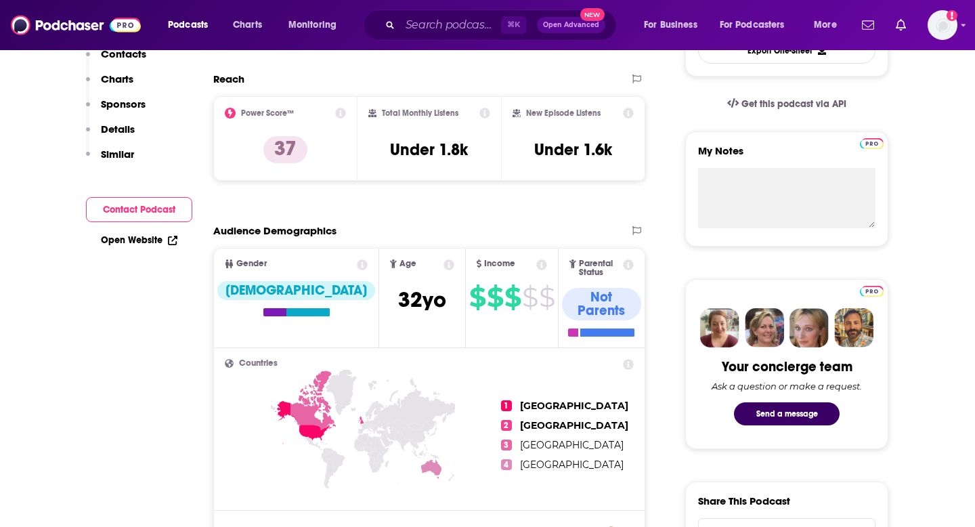
scroll to position [100, 0]
